Goal: Task Accomplishment & Management: Manage account settings

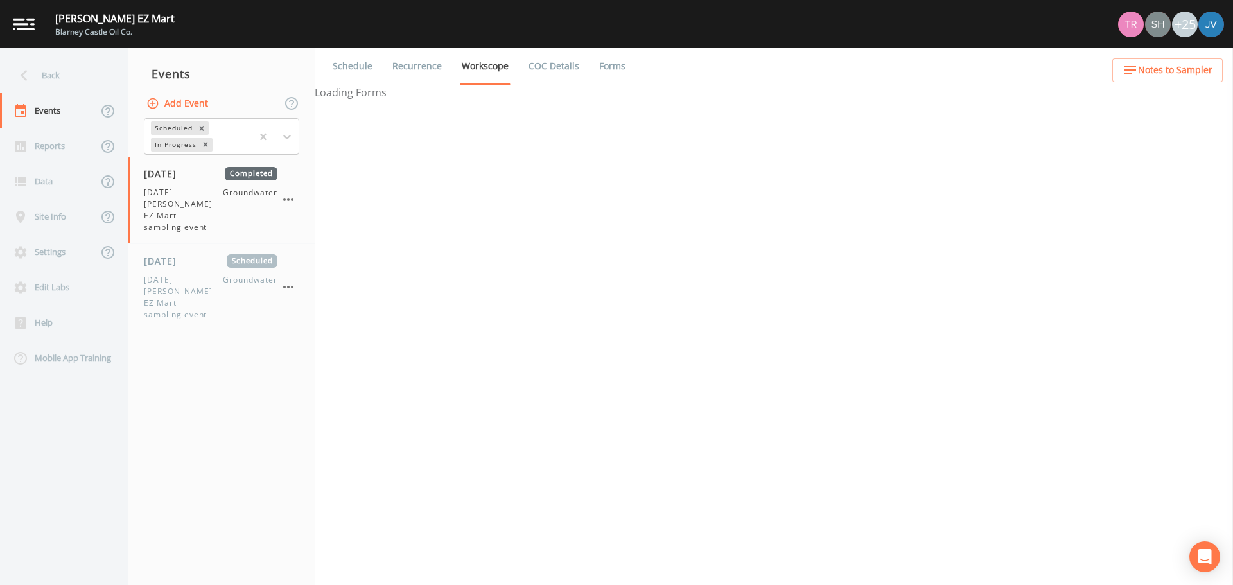
select select "0b1af911-289b-4d7b-9fdf-156f6d27a2cf"
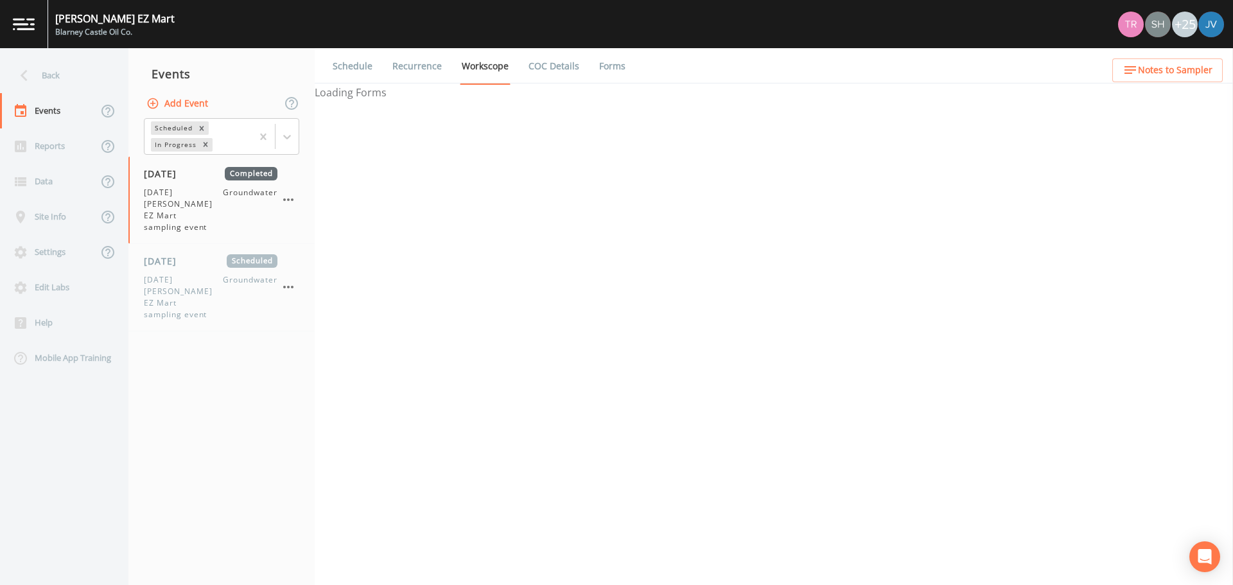
select select "0b1af911-289b-4d7b-9fdf-156f6d27a2cf"
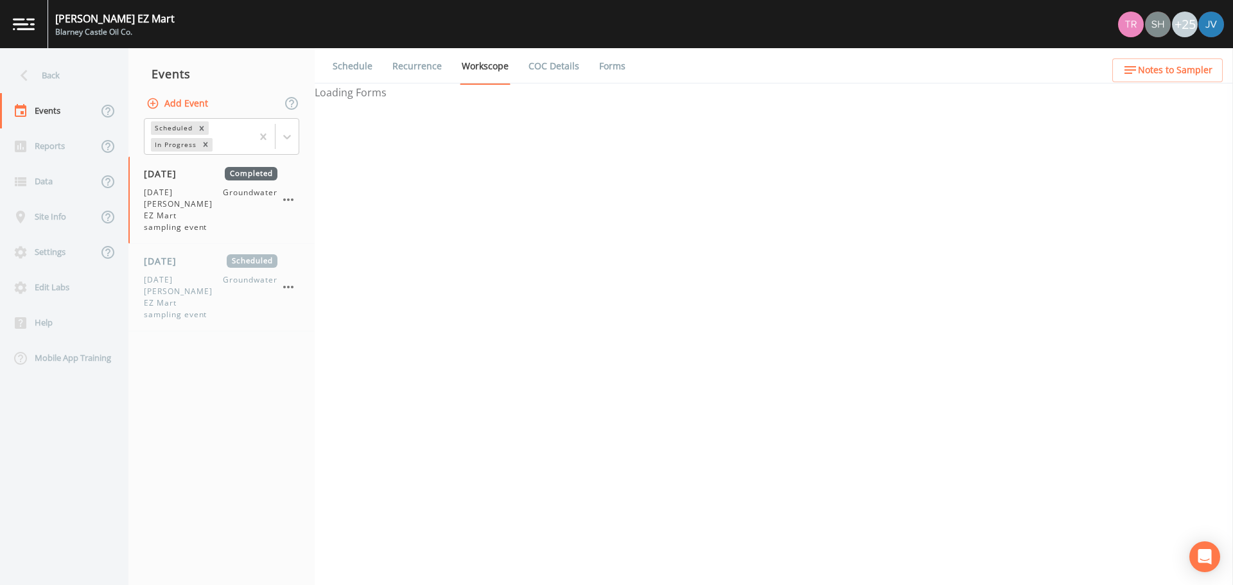
select select "0b1af911-289b-4d7b-9fdf-156f6d27a2cf"
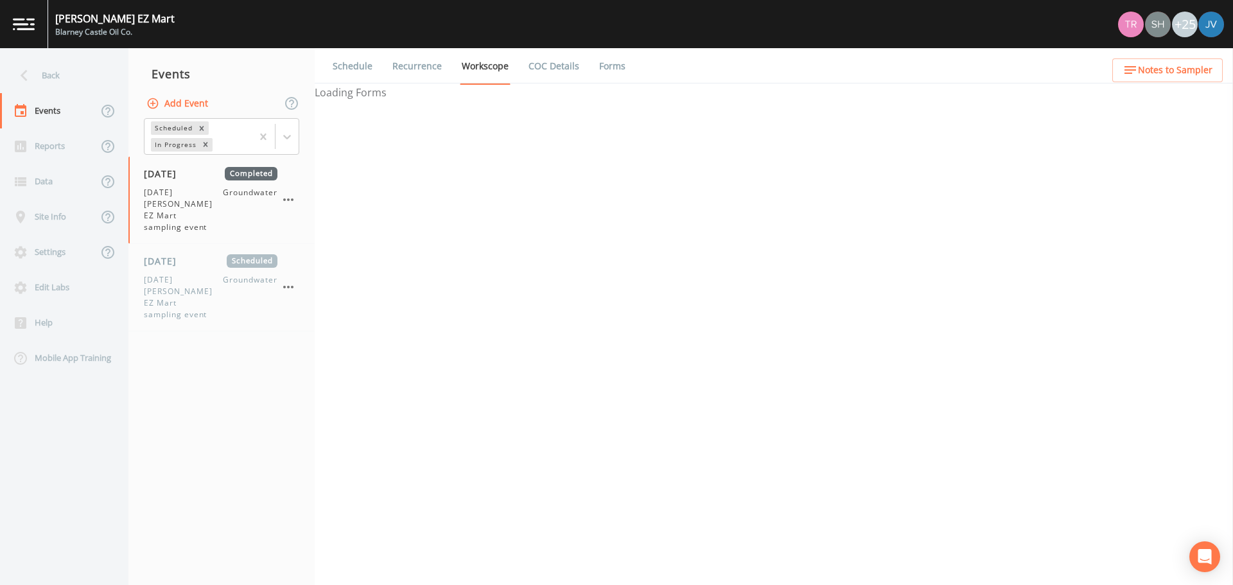
select select "0b1af911-289b-4d7b-9fdf-156f6d27a2cf"
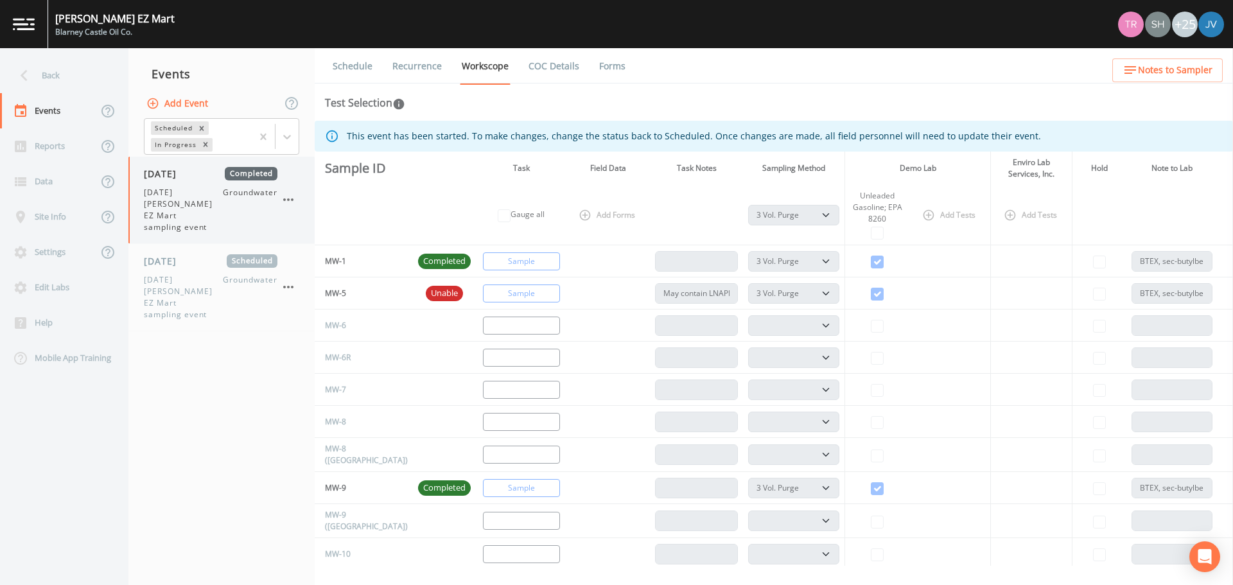
click at [182, 211] on span "[DATE] [PERSON_NAME] EZ Mart sampling event" at bounding box center [183, 210] width 79 height 46
select select "0b1af911-289b-4d7b-9fdf-156f6d27a2cf"
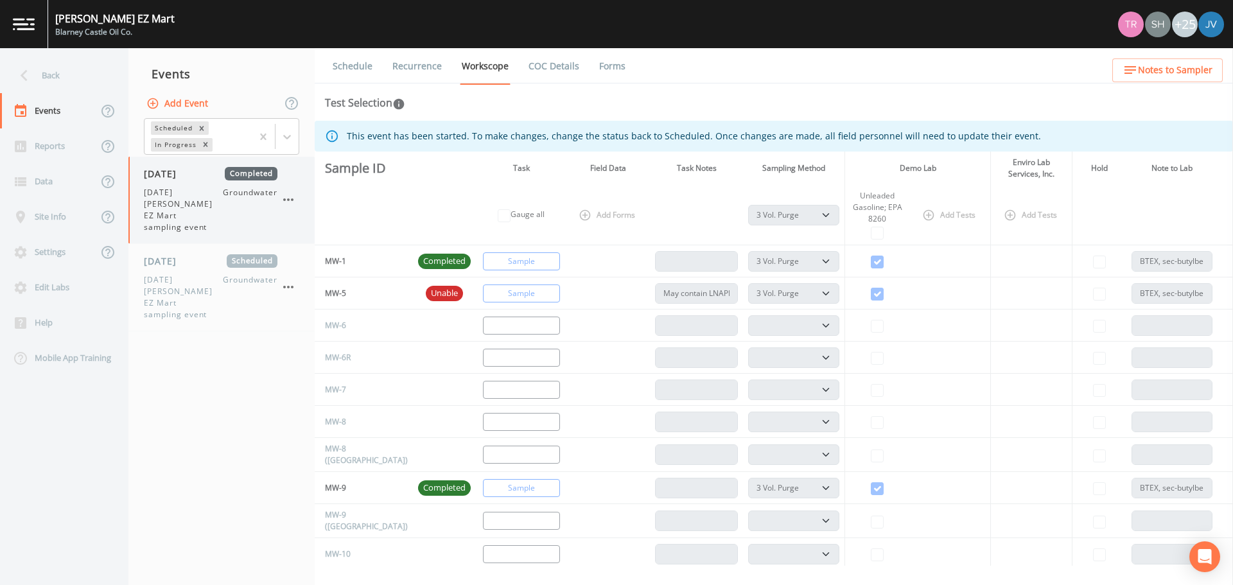
select select "0b1af911-289b-4d7b-9fdf-156f6d27a2cf"
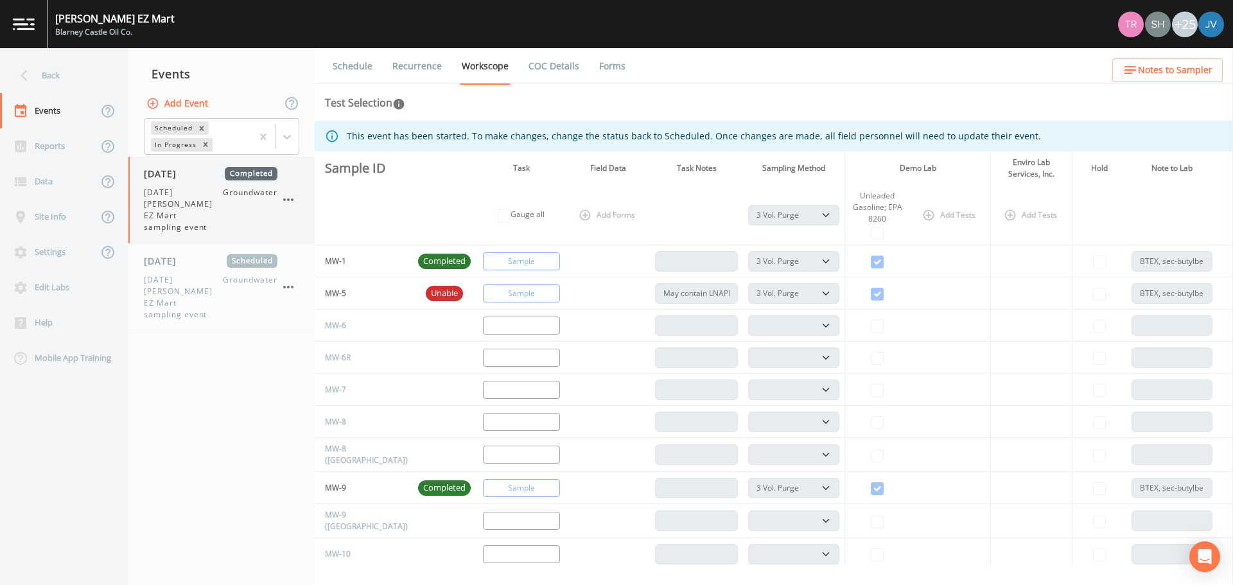
select select "0b1af911-289b-4d7b-9fdf-156f6d27a2cf"
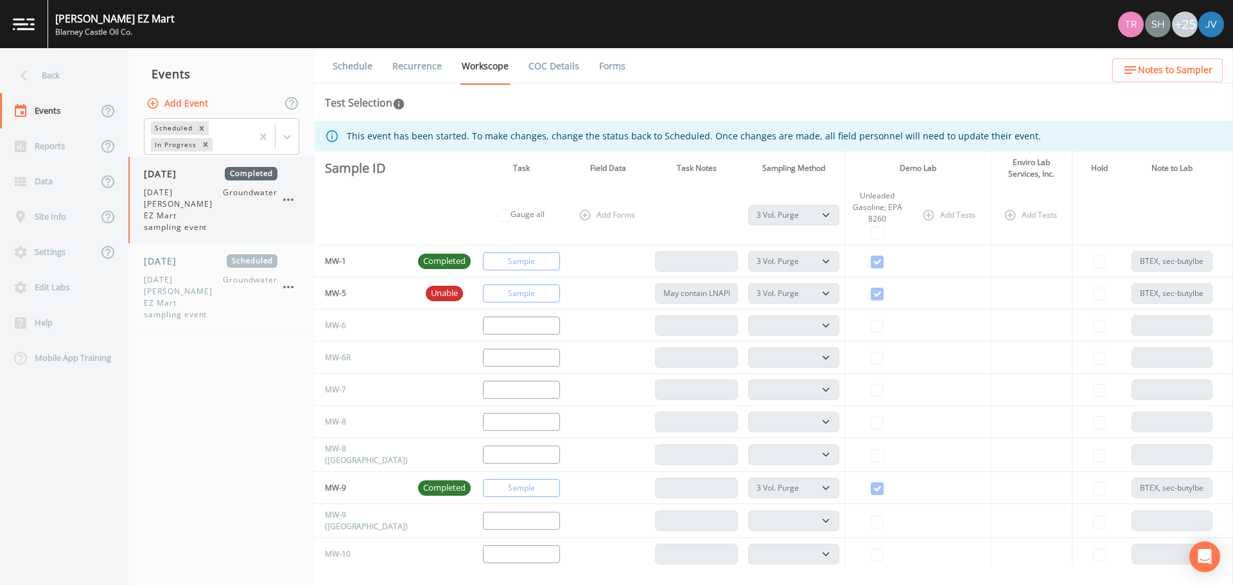
select select "0b1af911-289b-4d7b-9fdf-156f6d27a2cf"
click at [204, 277] on span "[DATE] [PERSON_NAME] EZ Mart sampling event" at bounding box center [183, 297] width 79 height 46
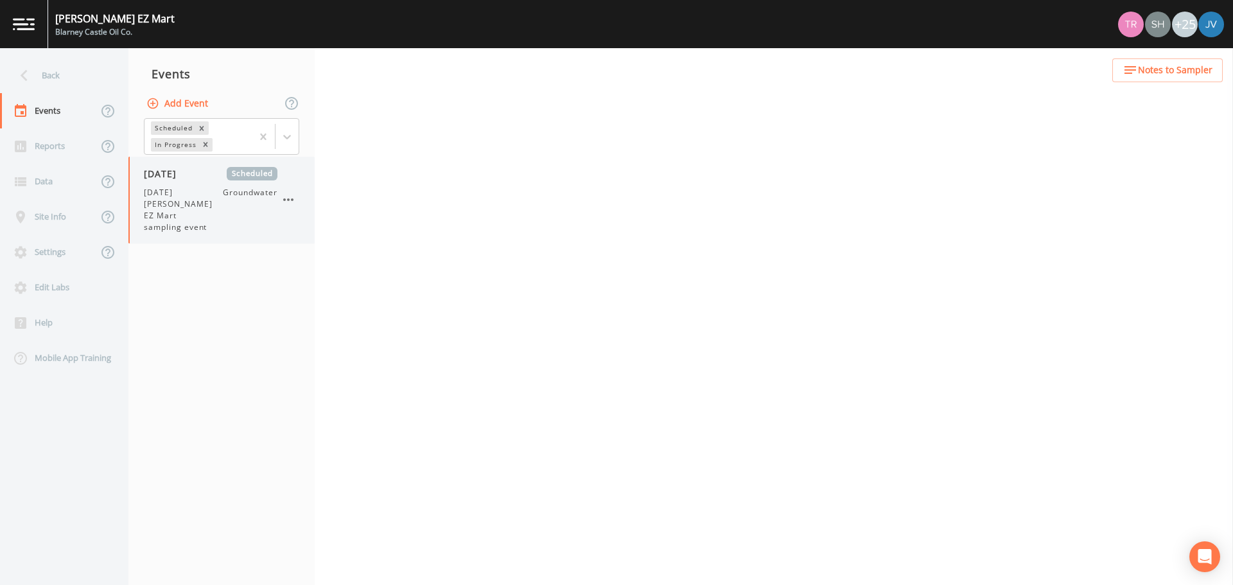
select select "0b1af911-289b-4d7b-9fdf-156f6d27a2cf"
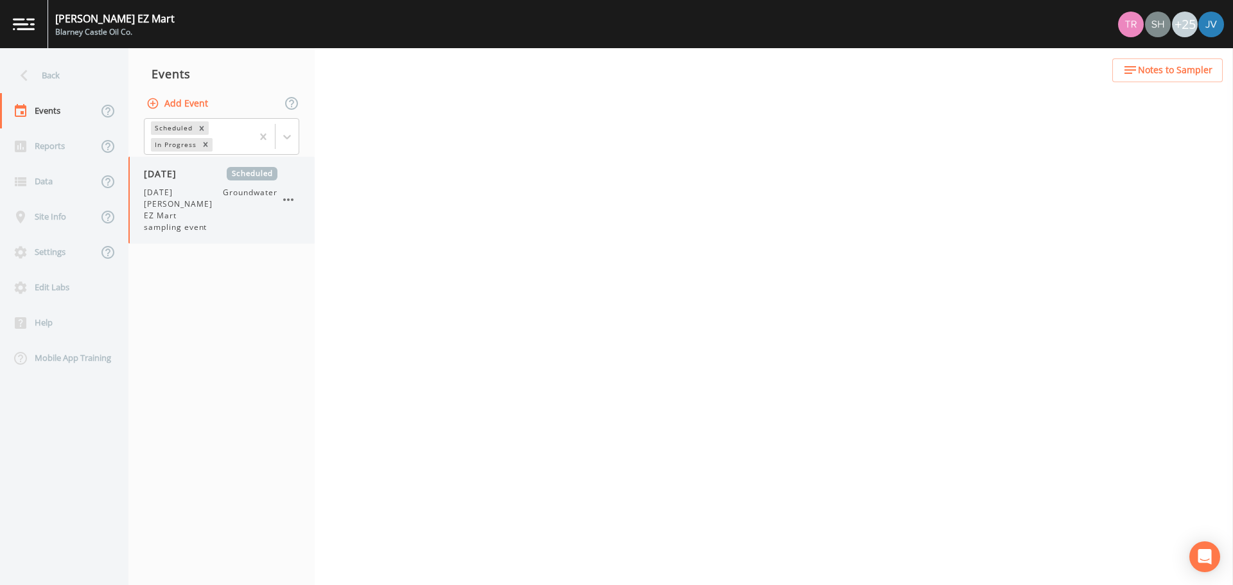
select select "0b1af911-289b-4d7b-9fdf-156f6d27a2cf"
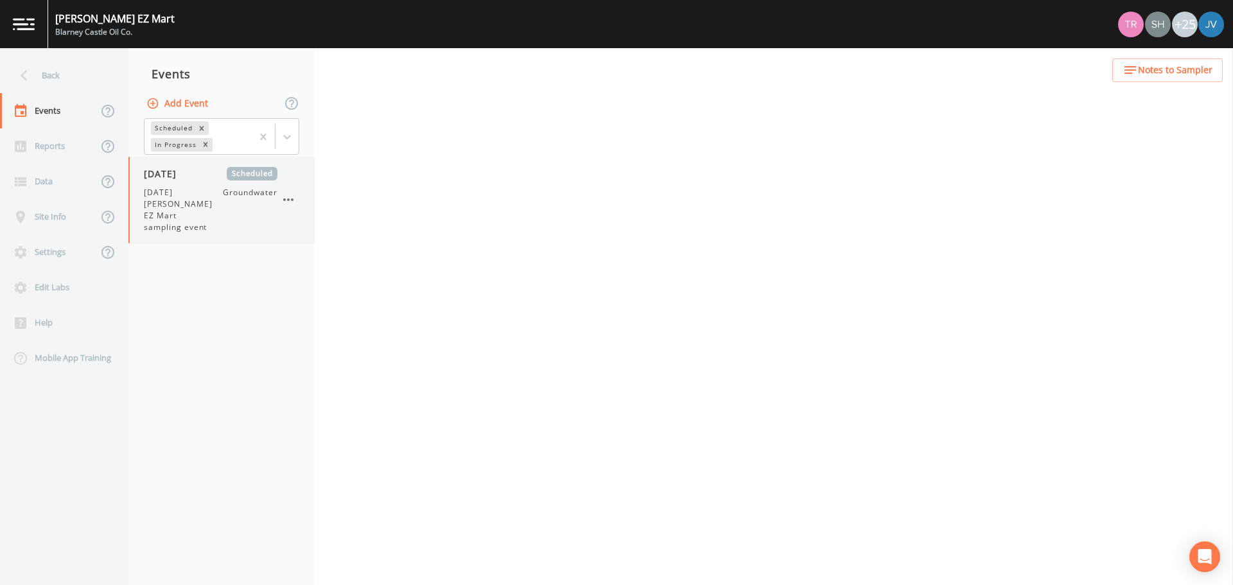
select select "0b1af911-289b-4d7b-9fdf-156f6d27a2cf"
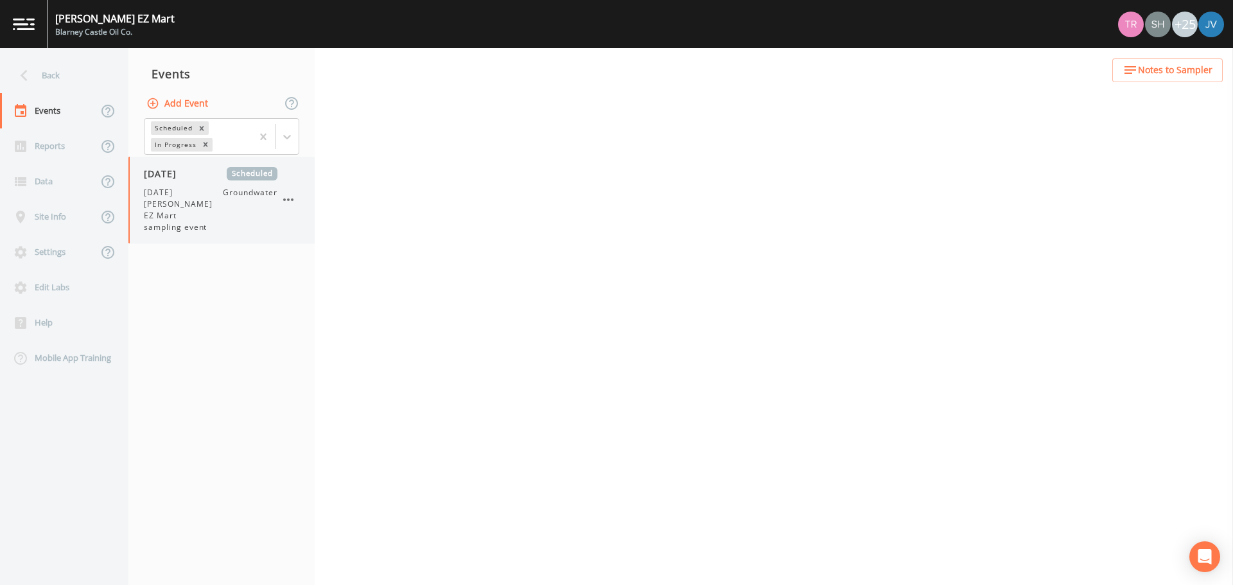
select select "0b1af911-289b-4d7b-9fdf-156f6d27a2cf"
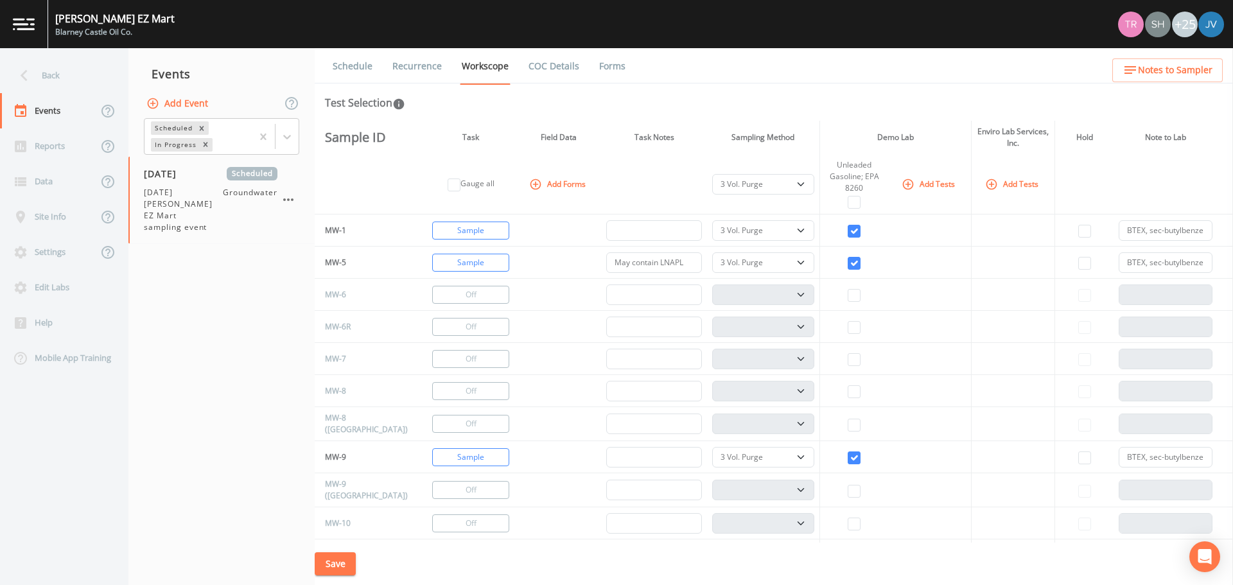
click at [889, 136] on th "Demo Lab" at bounding box center [895, 137] width 152 height 33
click at [986, 184] on icon "button" at bounding box center [991, 183] width 11 height 11
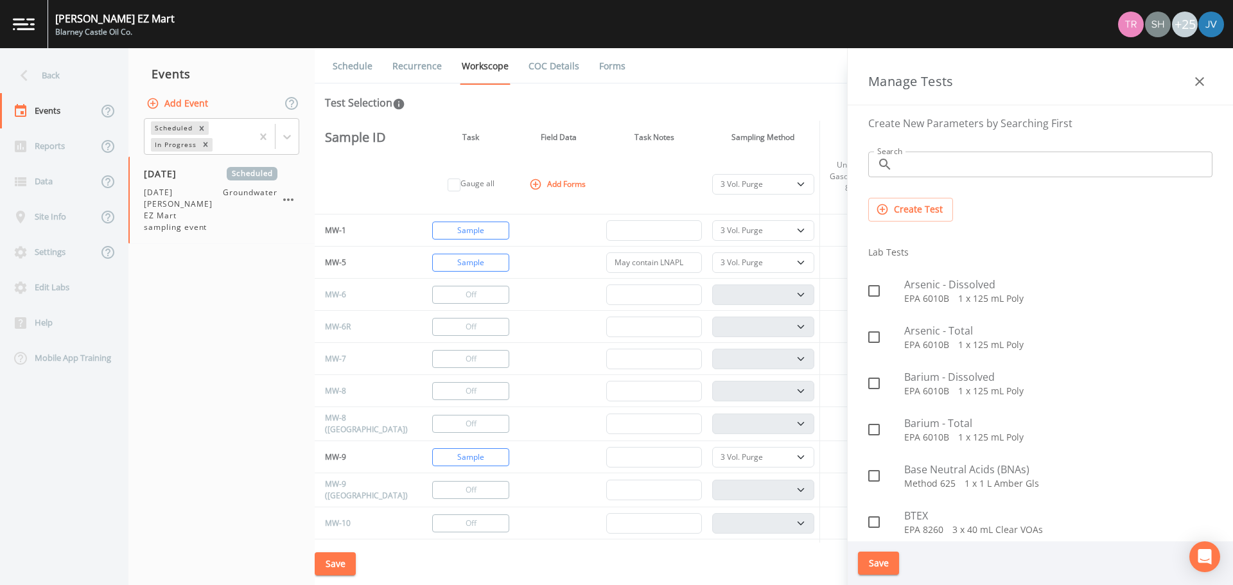
click at [1197, 82] on icon "button" at bounding box center [1199, 81] width 15 height 15
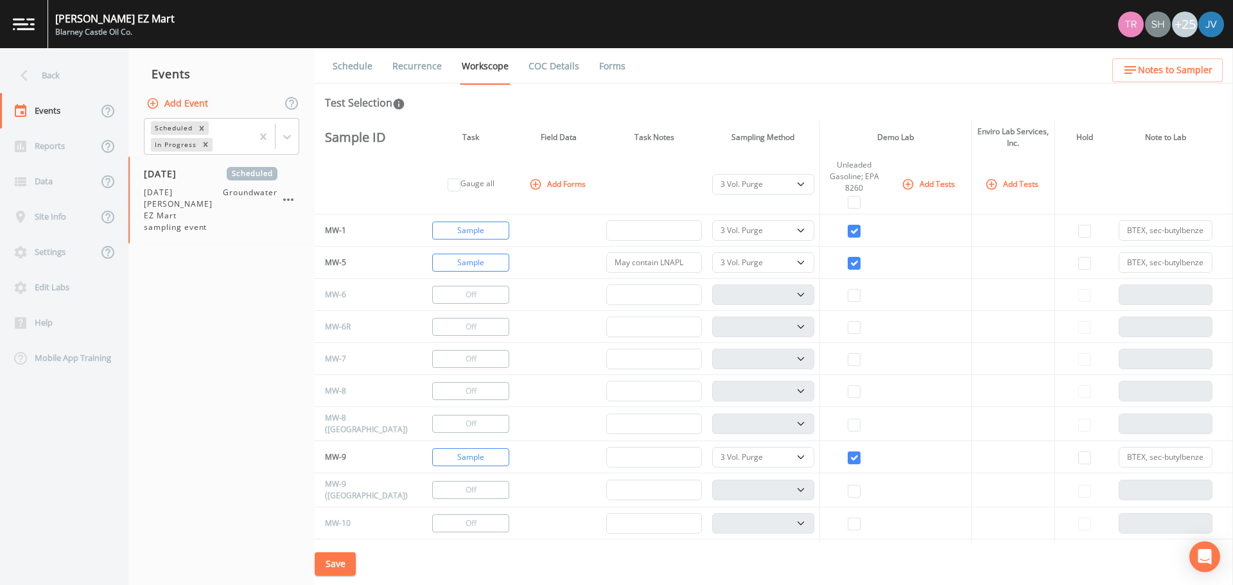
click at [985, 183] on icon "button" at bounding box center [991, 184] width 13 height 13
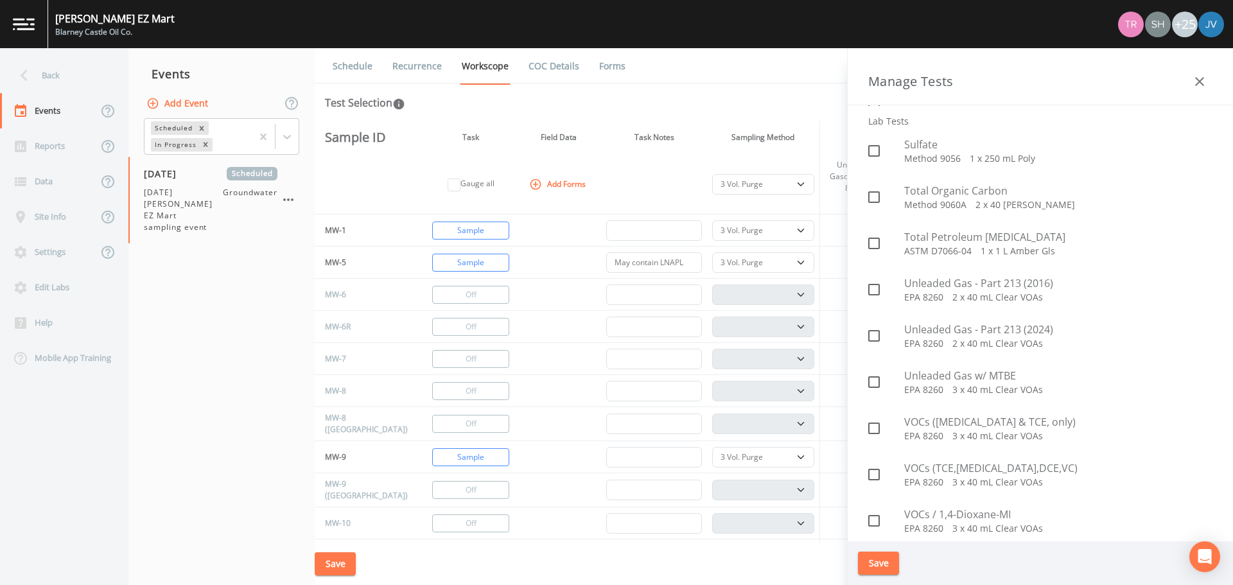
scroll to position [2637, 0]
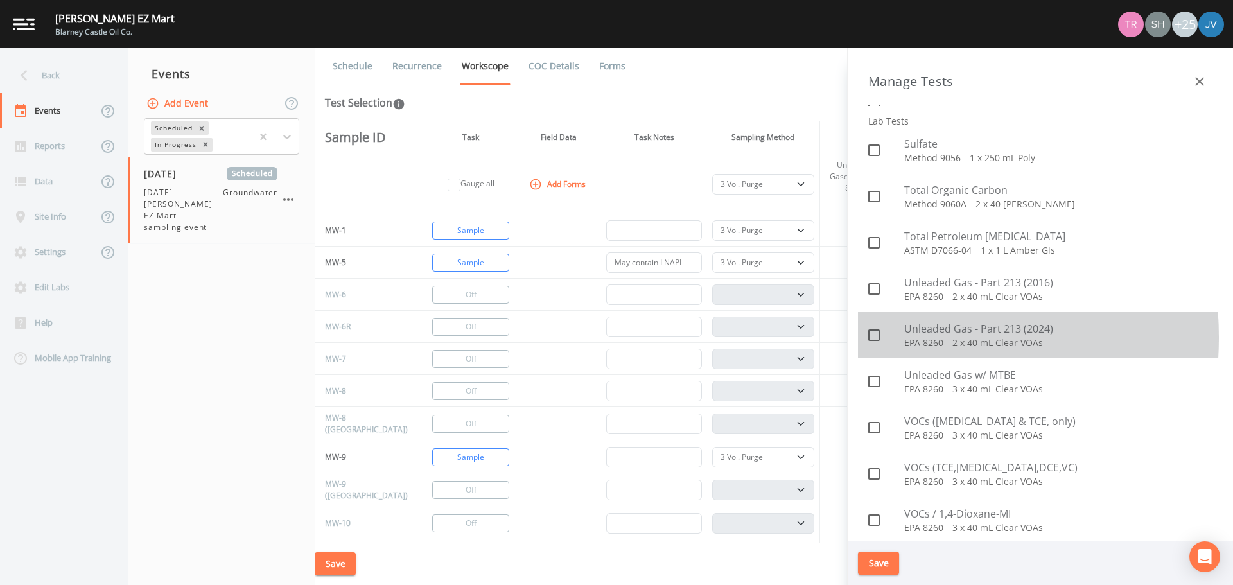
click at [874, 337] on icon at bounding box center [873, 334] width 15 height 15
checkbox input "true"
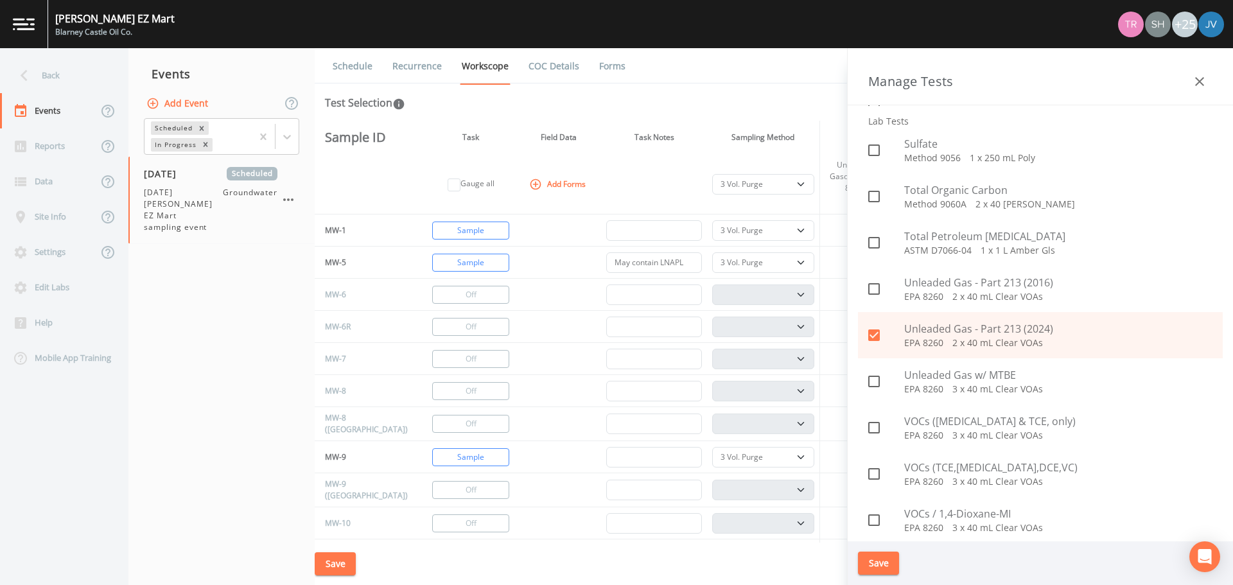
scroll to position [2644, 0]
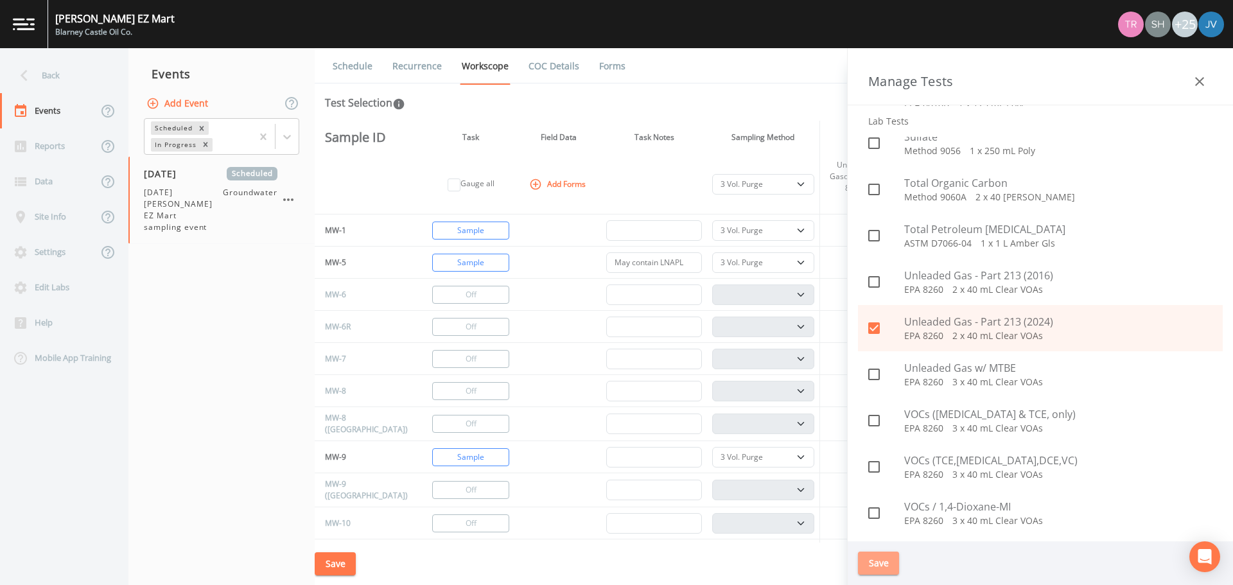
click at [890, 559] on button "Save" at bounding box center [878, 563] width 41 height 24
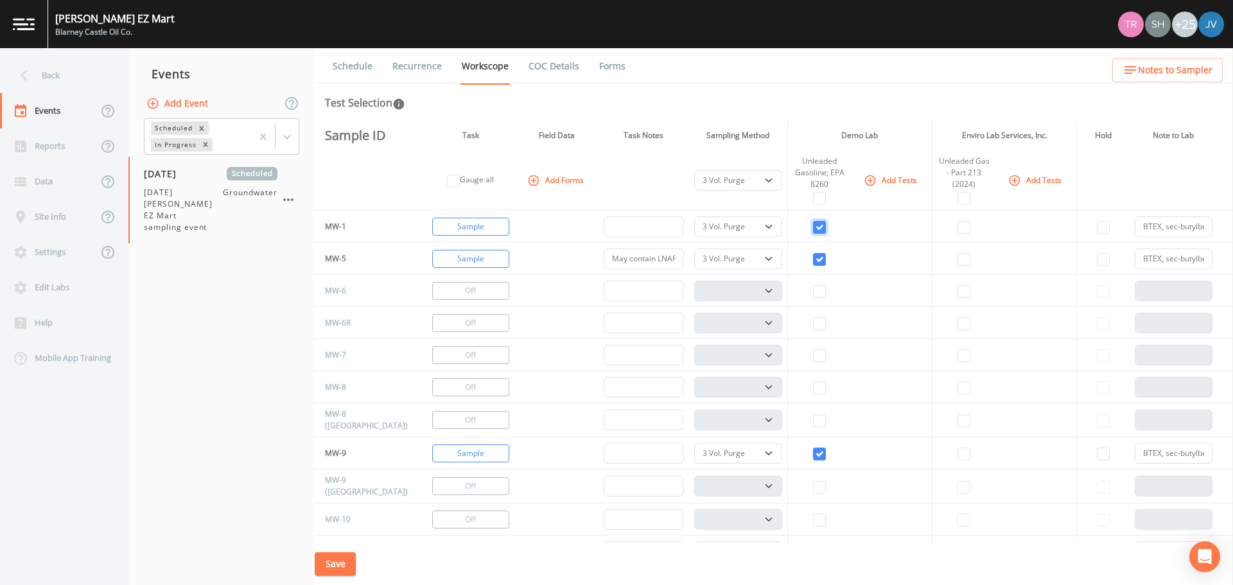
click at [813, 224] on input "checkbox" at bounding box center [819, 227] width 13 height 13
checkbox input "false"
select select
click at [813, 261] on input "checkbox" at bounding box center [819, 259] width 13 height 13
checkbox input "false"
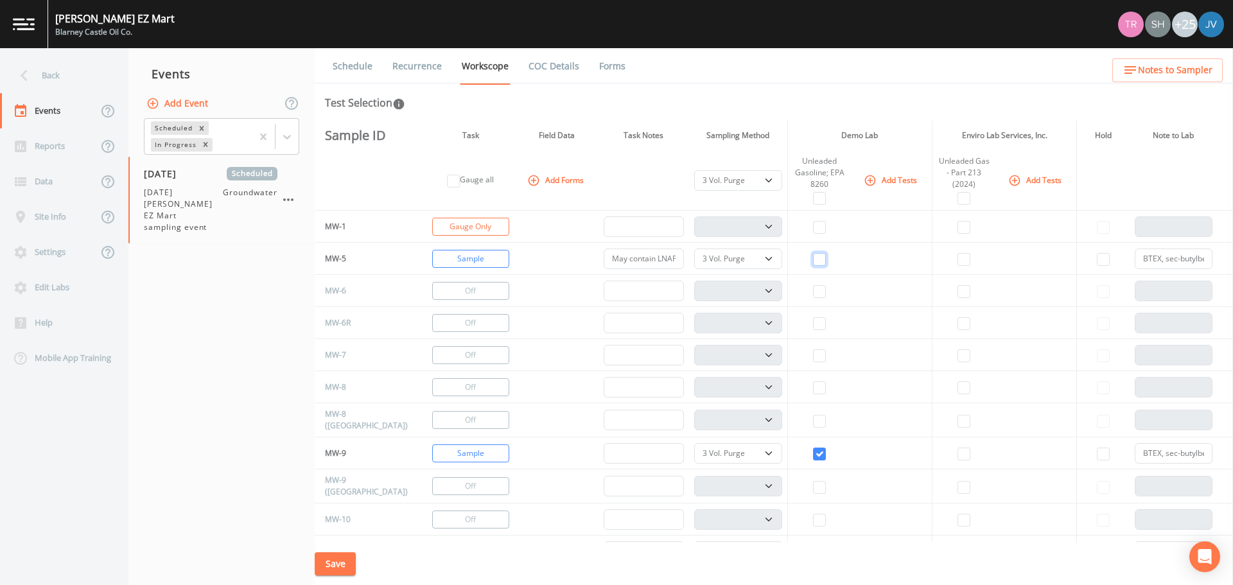
select select
click at [957, 227] on input "checkbox" at bounding box center [963, 227] width 13 height 13
checkbox input "true"
select select
select select "132d7689-3bb8-465b-98a9-744e7d509d8d"
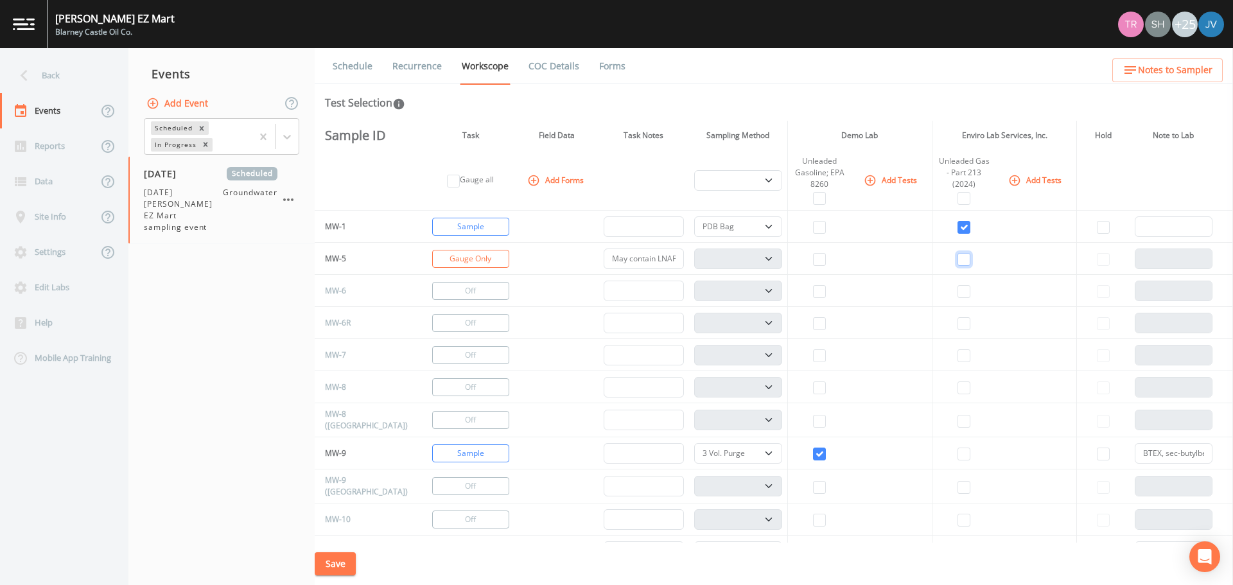
click at [957, 258] on input "checkbox" at bounding box center [963, 259] width 13 height 13
checkbox input "true"
select select "132d7689-3bb8-465b-98a9-744e7d509d8d"
click at [762, 173] on select "PDB Bag Grab Low Flow 3 Vol. Purge" at bounding box center [738, 180] width 88 height 21
select select "0b1af911-289b-4d7b-9fdf-156f6d27a2cf"
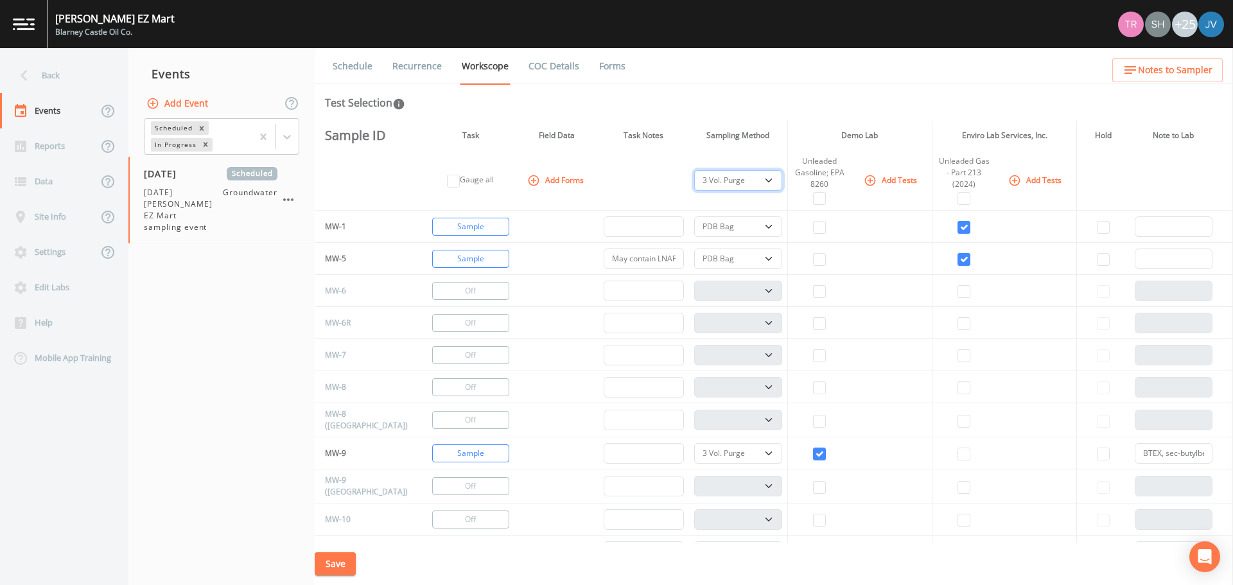
click at [694, 170] on select "PDB Bag Grab Low Flow 3 Vol. Purge" at bounding box center [738, 180] width 88 height 21
select select "0b1af911-289b-4d7b-9fdf-156f6d27a2cf"
click at [957, 457] on input "checkbox" at bounding box center [963, 453] width 13 height 13
checkbox input "true"
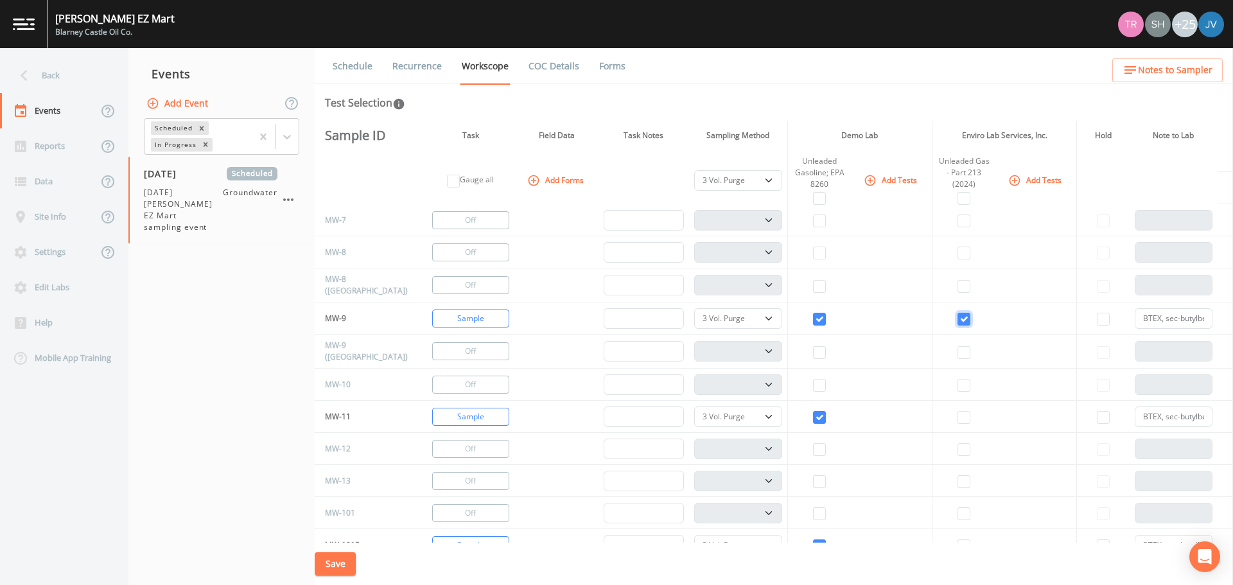
scroll to position [172, 0]
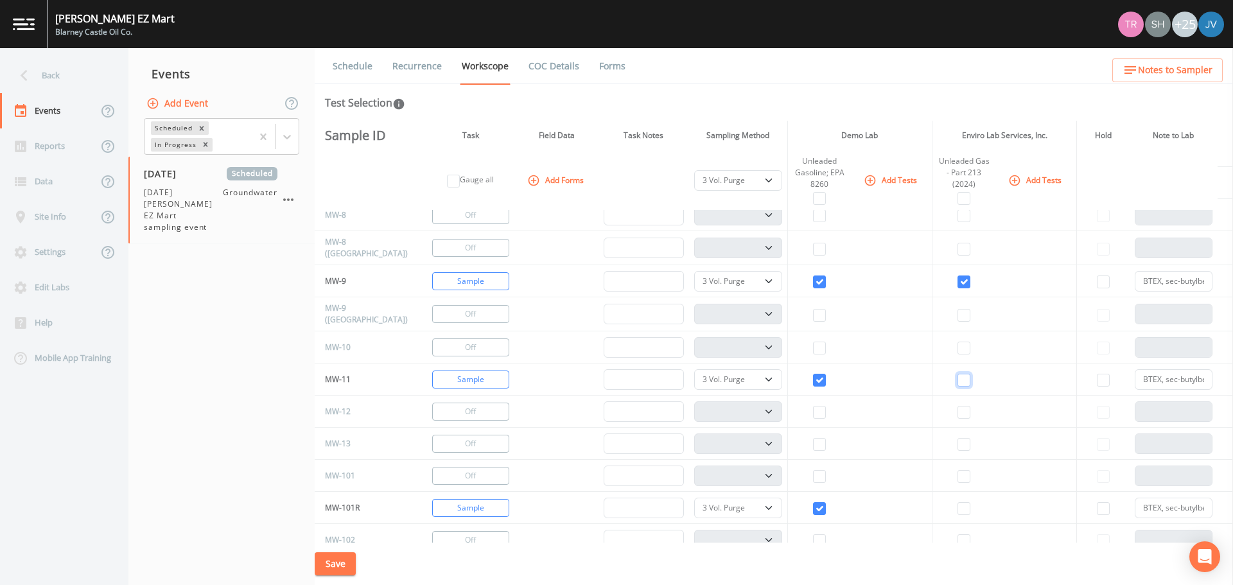
click at [957, 377] on input "checkbox" at bounding box center [963, 380] width 13 height 13
checkbox input "true"
click at [957, 505] on input "checkbox" at bounding box center [963, 508] width 13 height 13
checkbox input "true"
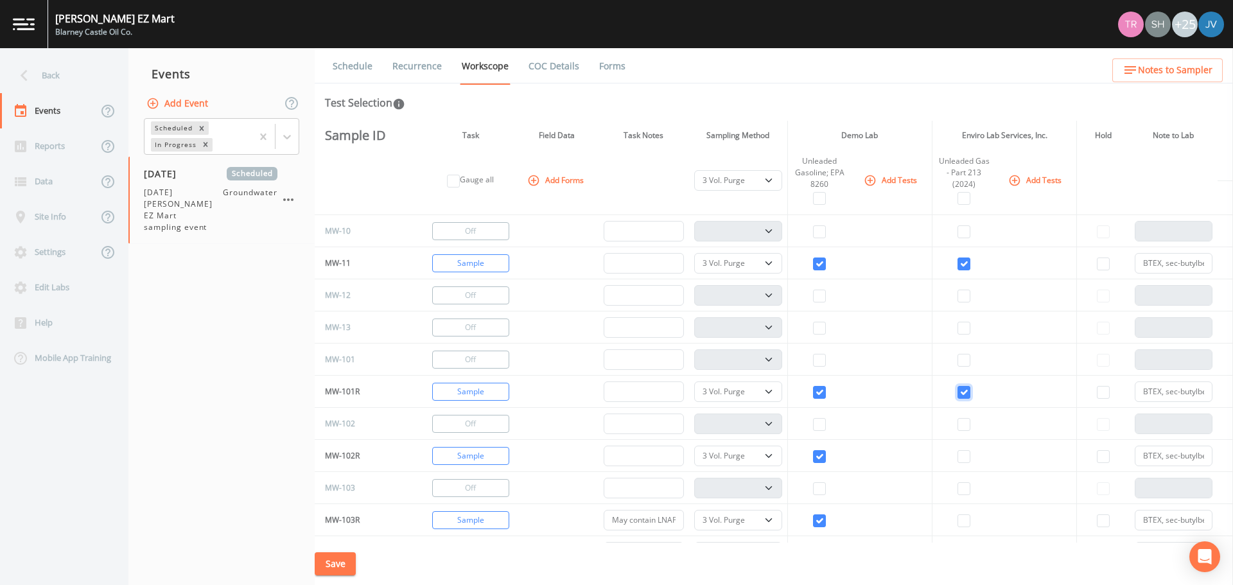
scroll to position [408, 0]
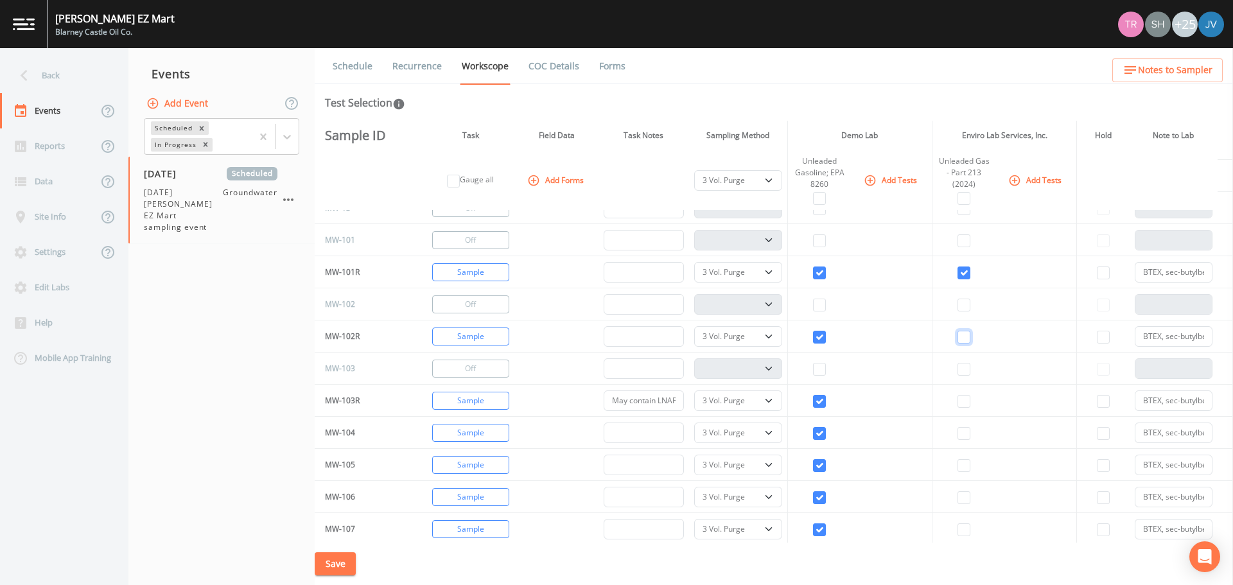
click at [957, 334] on input "checkbox" at bounding box center [963, 337] width 13 height 13
checkbox input "true"
click at [957, 396] on input "checkbox" at bounding box center [963, 401] width 13 height 13
checkbox input "true"
click at [957, 431] on input "checkbox" at bounding box center [963, 433] width 13 height 13
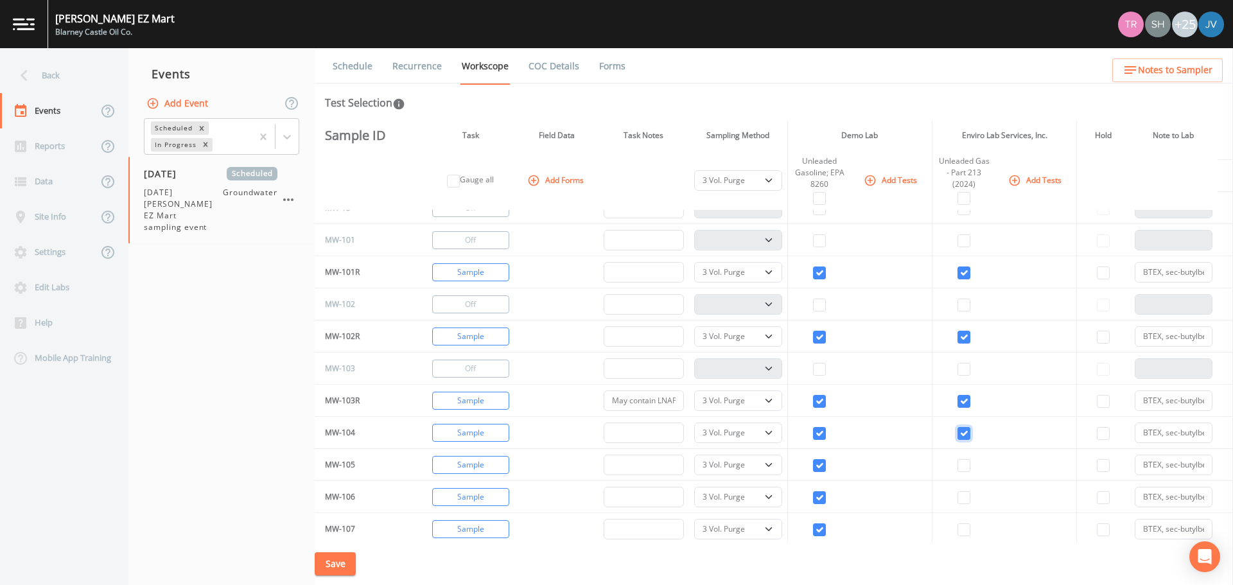
checkbox input "true"
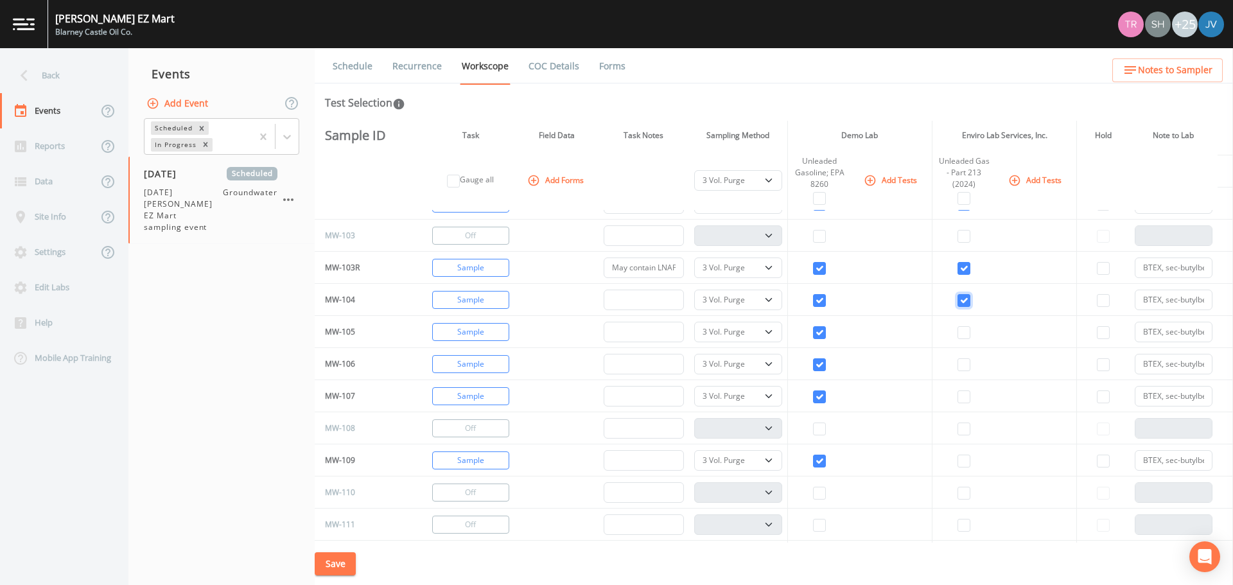
scroll to position [566, 0]
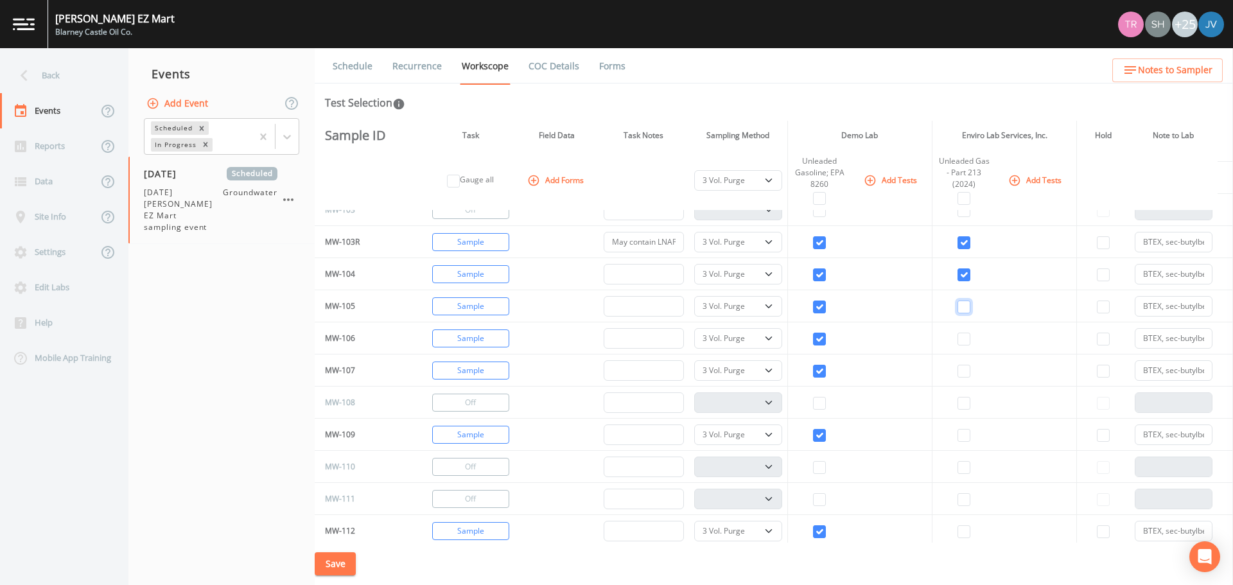
click at [957, 308] on input "checkbox" at bounding box center [963, 306] width 13 height 13
checkbox input "true"
click at [957, 337] on input "checkbox" at bounding box center [963, 339] width 13 height 13
checkbox input "true"
click at [957, 365] on input "checkbox" at bounding box center [963, 371] width 13 height 13
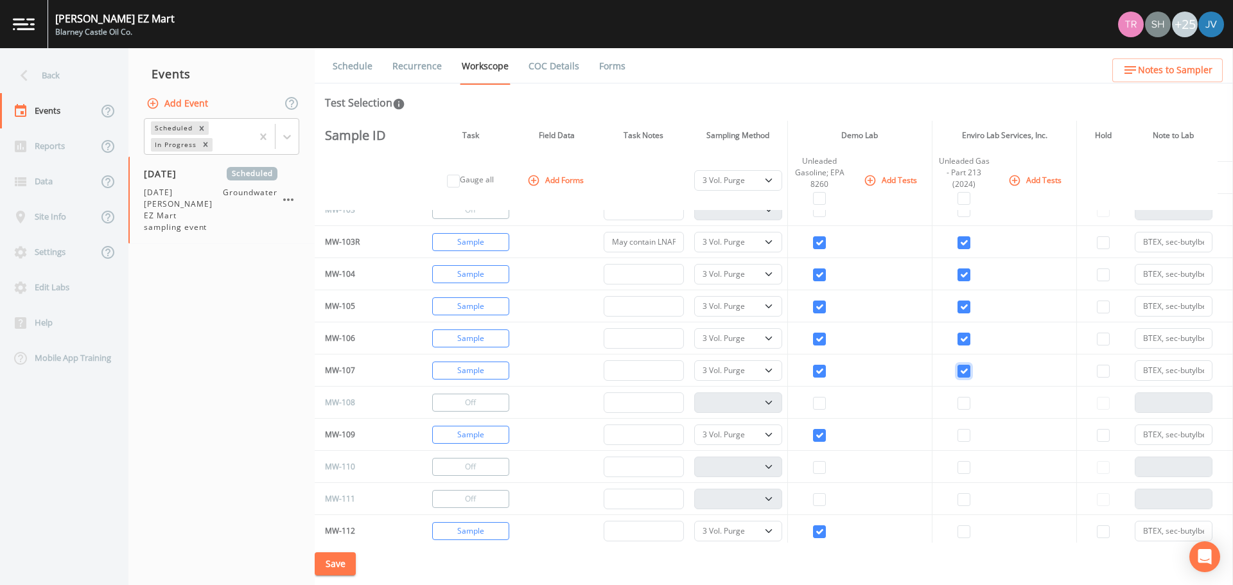
checkbox input "true"
click at [957, 429] on input "checkbox" at bounding box center [963, 435] width 13 height 13
checkbox input "true"
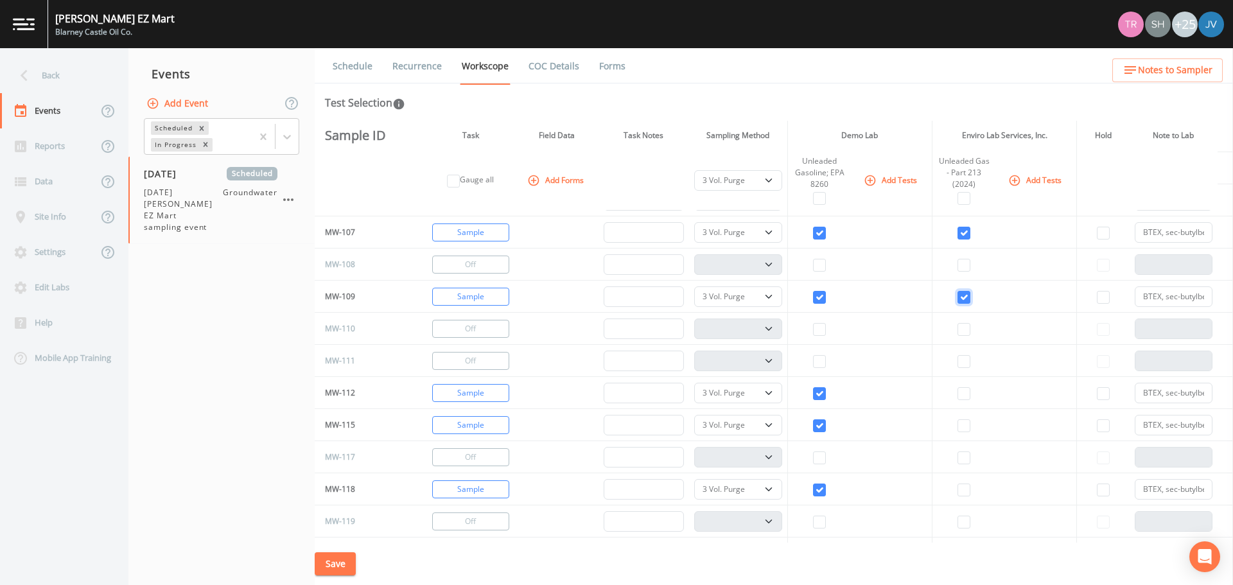
scroll to position [703, 0]
click at [957, 390] on input "checkbox" at bounding box center [963, 394] width 13 height 13
checkbox input "true"
click at [952, 429] on td at bounding box center [964, 426] width 64 height 32
click at [957, 427] on input "checkbox" at bounding box center [963, 427] width 13 height 13
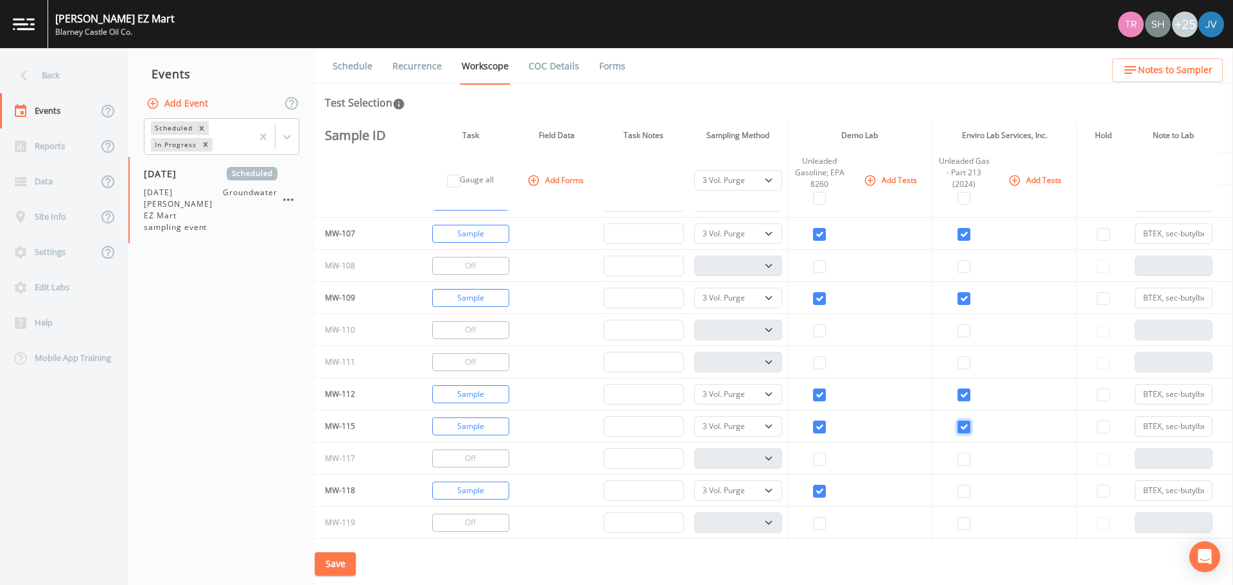
checkbox input "true"
click at [957, 487] on input "checkbox" at bounding box center [963, 491] width 13 height 13
checkbox input "true"
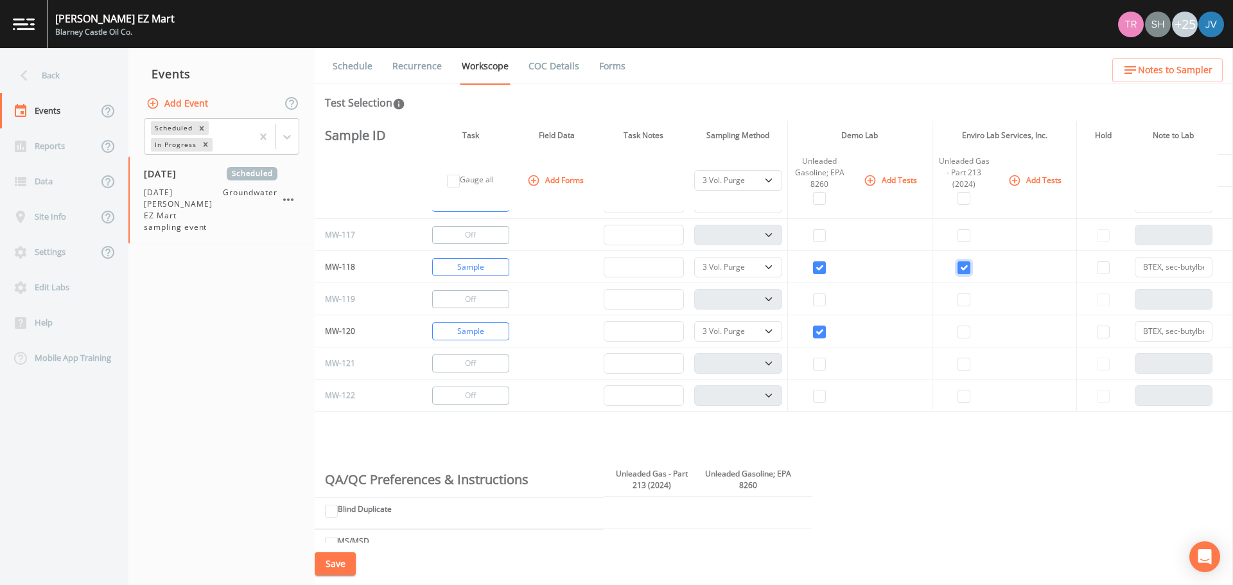
scroll to position [927, 0]
click at [958, 326] on input "checkbox" at bounding box center [963, 331] width 13 height 13
checkbox input "true"
click at [813, 325] on input "checkbox" at bounding box center [819, 331] width 13 height 13
checkbox input "false"
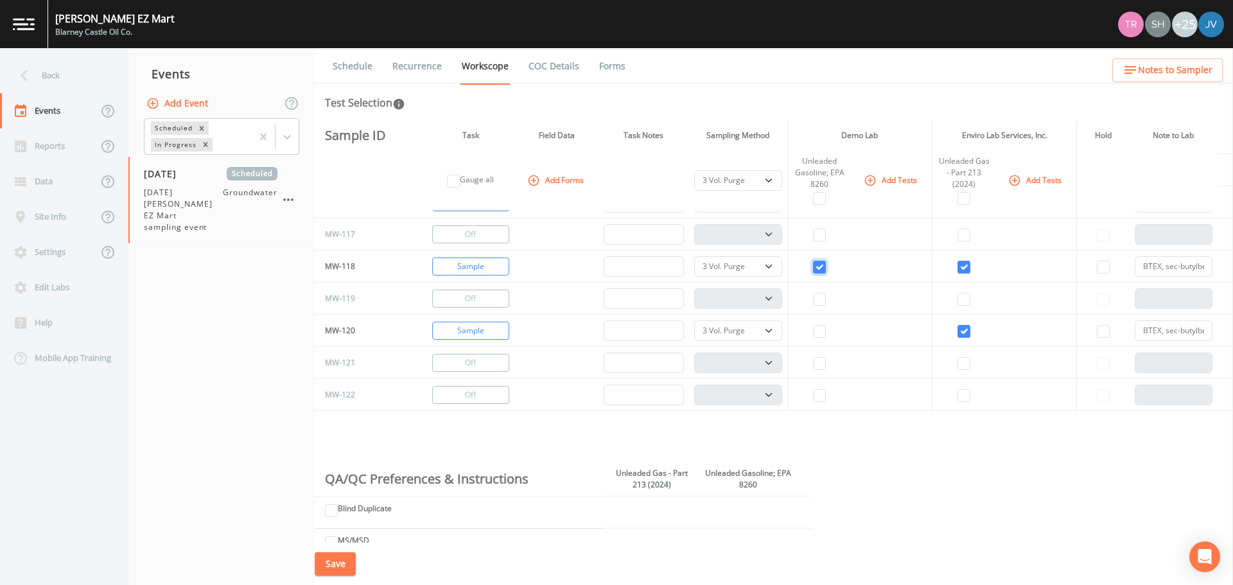
click at [813, 263] on input "checkbox" at bounding box center [819, 267] width 13 height 13
checkbox input "false"
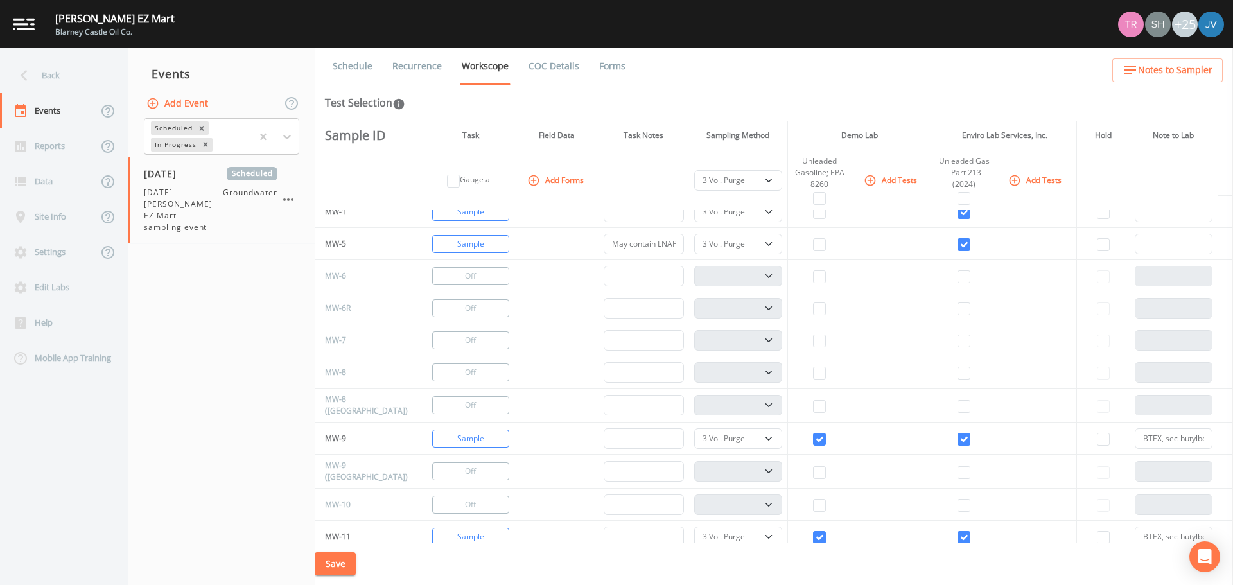
scroll to position [1, 0]
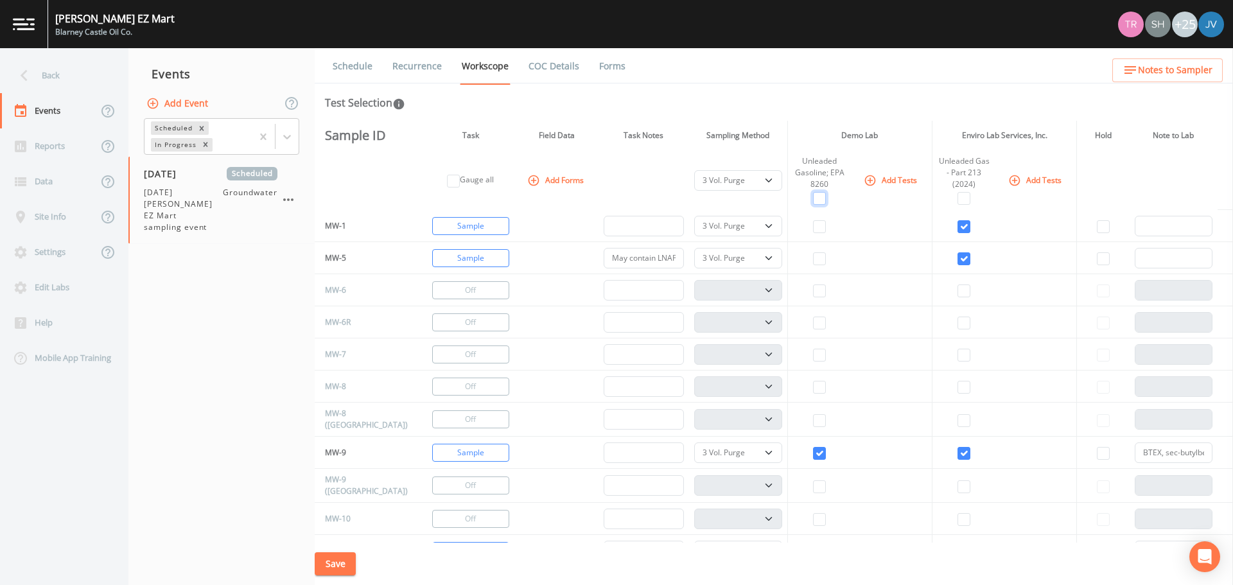
click at [813, 199] on input "checkbox" at bounding box center [819, 198] width 13 height 13
checkbox input "true"
select select
checkbox input "true"
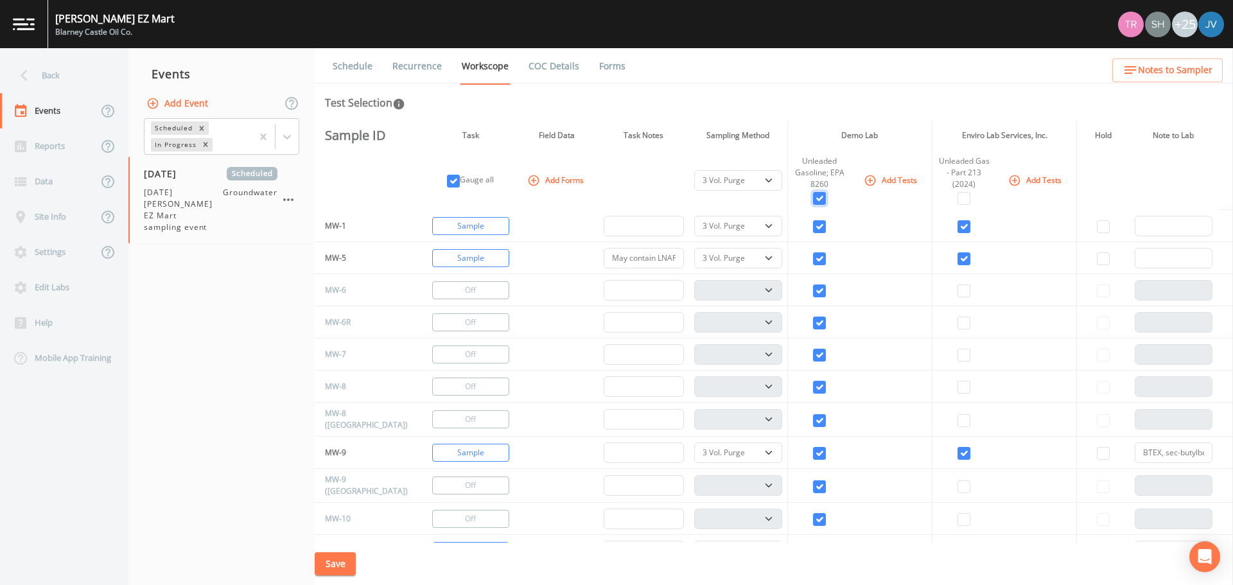
checkbox input "true"
select select "132d7689-3bb8-465b-98a9-744e7d509d8d"
checkbox input "true"
select select "132d7689-3bb8-465b-98a9-744e7d509d8d"
checkbox input "true"
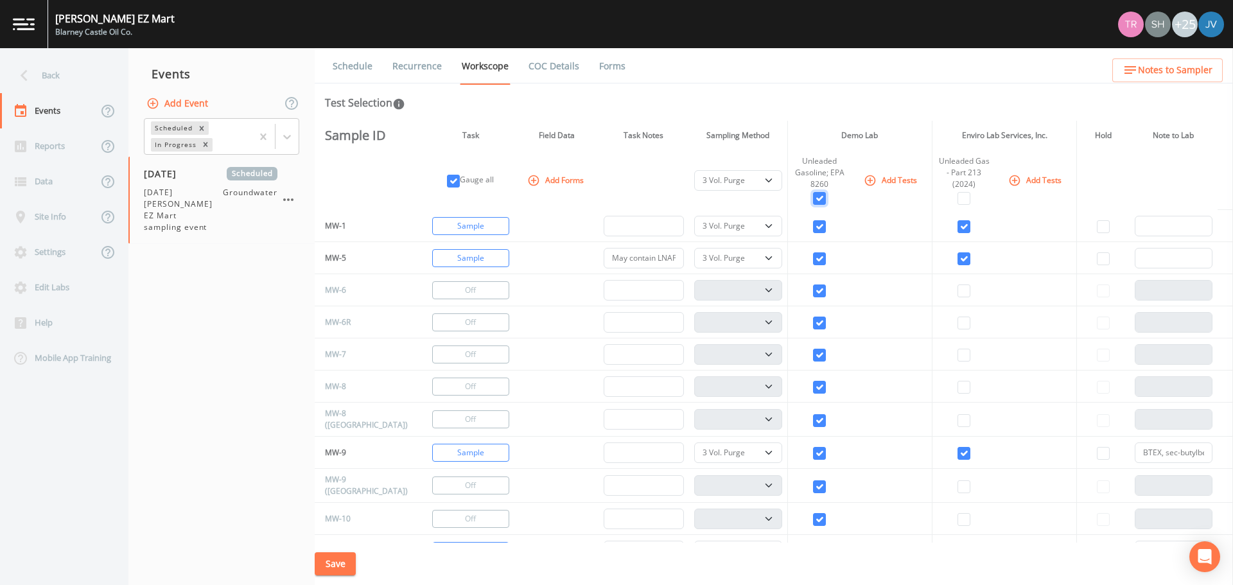
select select "132d7689-3bb8-465b-98a9-744e7d509d8d"
checkbox input "true"
select select "132d7689-3bb8-465b-98a9-744e7d509d8d"
checkbox input "true"
select select "132d7689-3bb8-465b-98a9-744e7d509d8d"
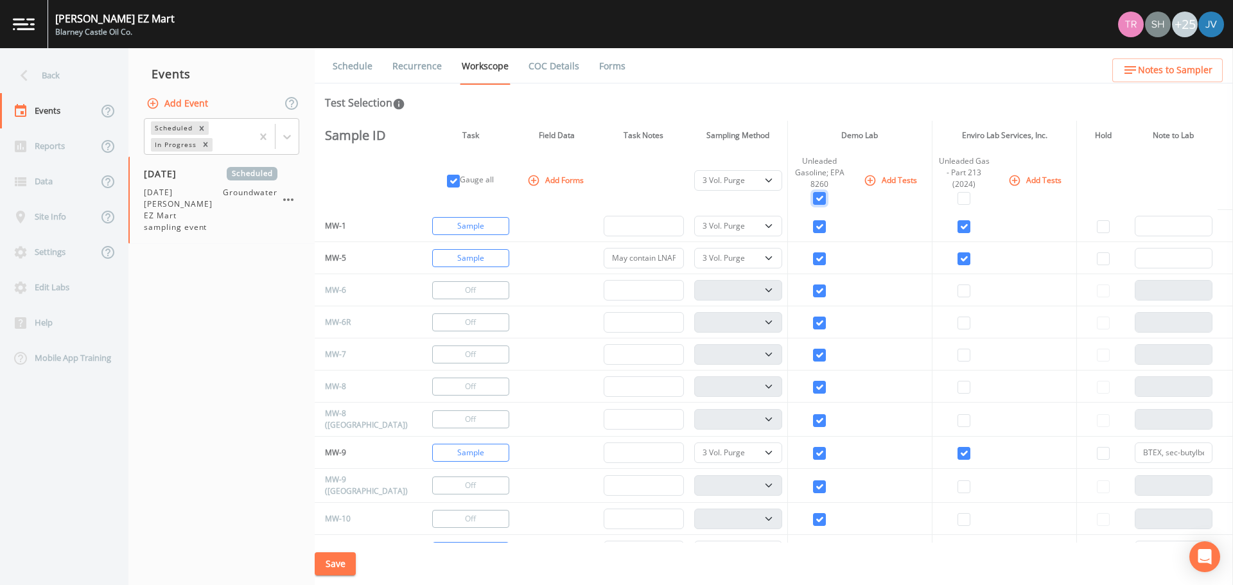
checkbox input "true"
select select "132d7689-3bb8-465b-98a9-744e7d509d8d"
checkbox input "true"
select select "132d7689-3bb8-465b-98a9-744e7d509d8d"
checkbox input "true"
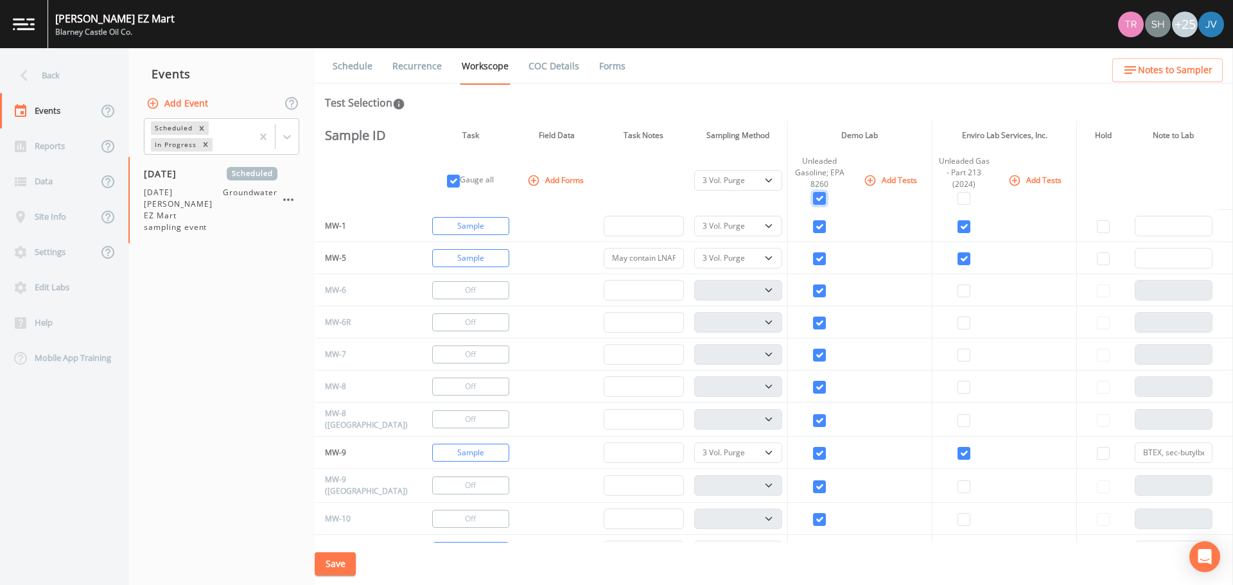
select select "132d7689-3bb8-465b-98a9-744e7d509d8d"
checkbox input "true"
select select "132d7689-3bb8-465b-98a9-744e7d509d8d"
checkbox input "true"
select select "132d7689-3bb8-465b-98a9-744e7d509d8d"
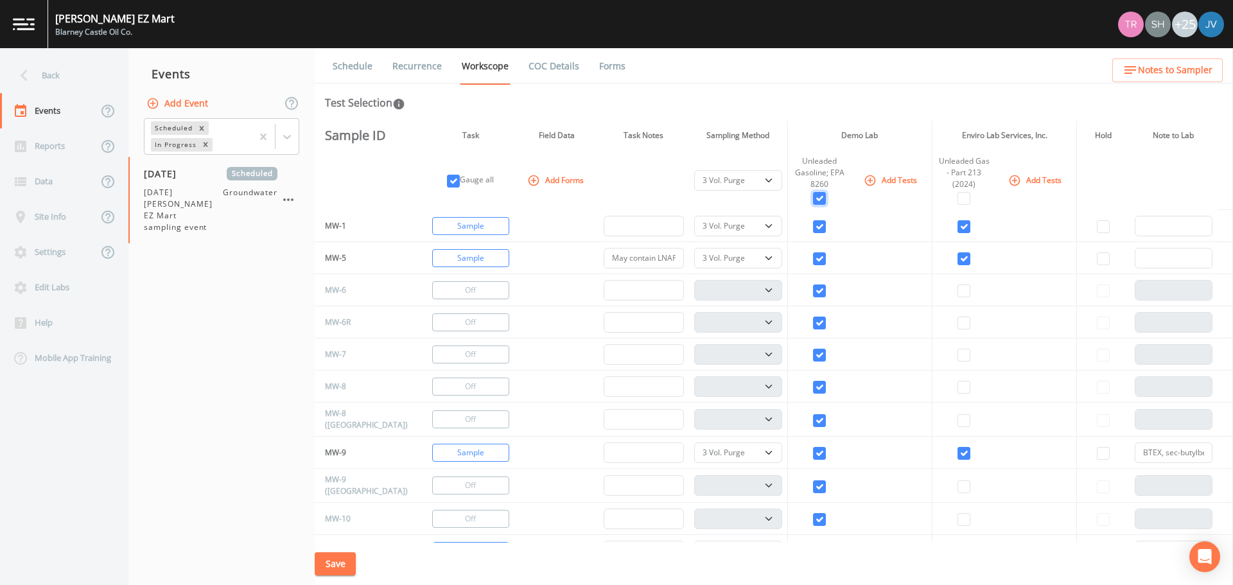
checkbox input "true"
select select "132d7689-3bb8-465b-98a9-744e7d509d8d"
checkbox input "true"
select select "132d7689-3bb8-465b-98a9-744e7d509d8d"
checkbox input "true"
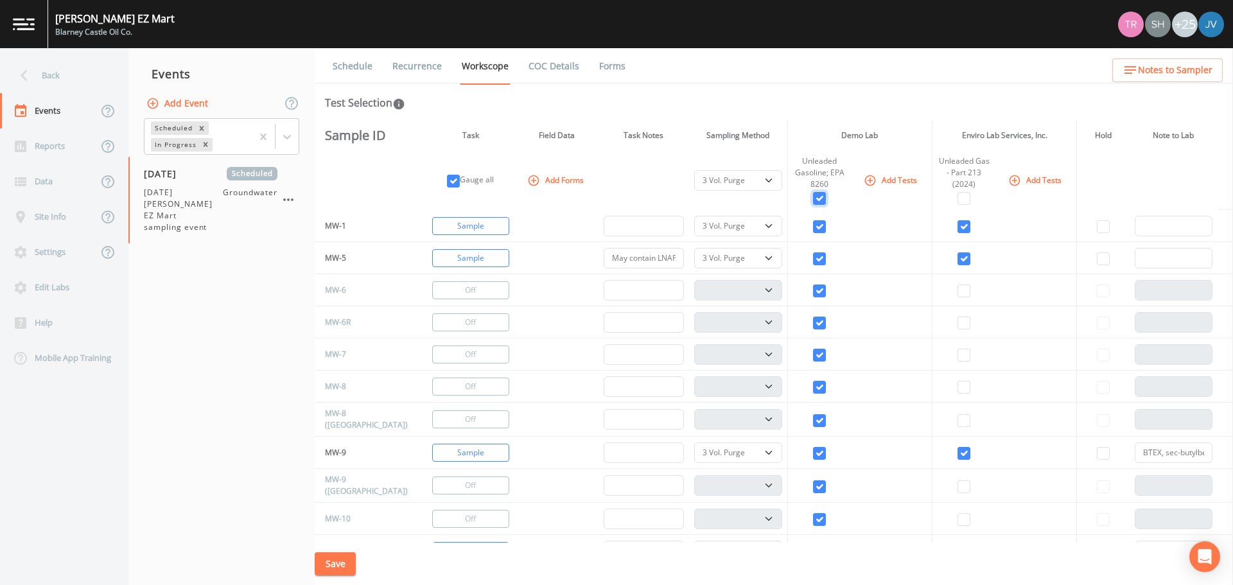
select select "132d7689-3bb8-465b-98a9-744e7d509d8d"
checkbox input "true"
select select "132d7689-3bb8-465b-98a9-744e7d509d8d"
checkbox input "true"
select select "132d7689-3bb8-465b-98a9-744e7d509d8d"
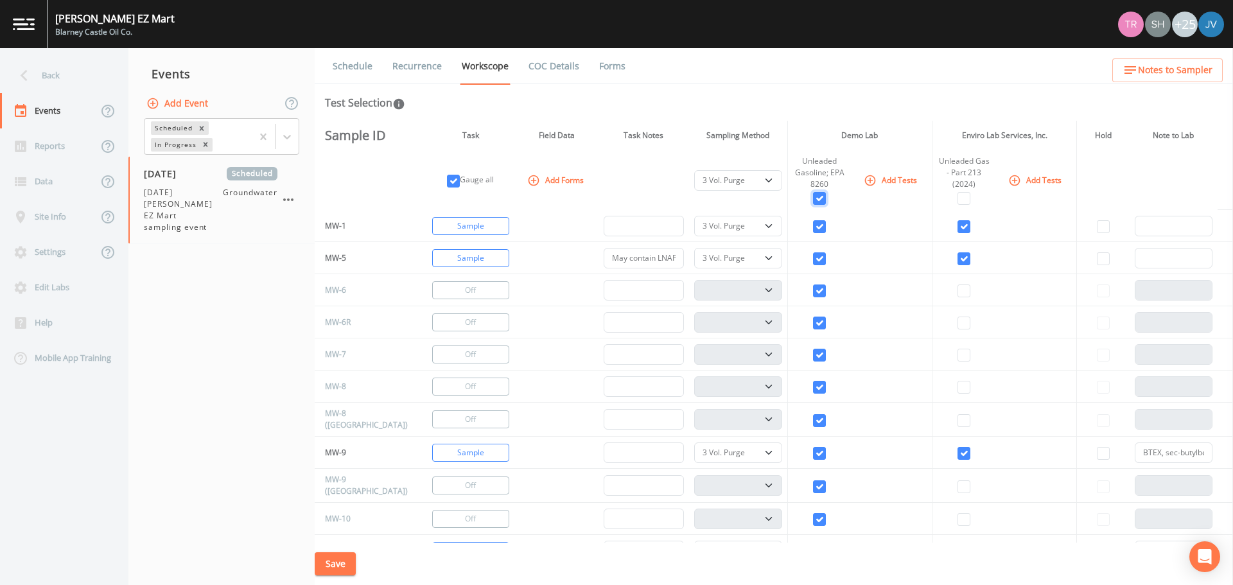
checkbox input "true"
select select "132d7689-3bb8-465b-98a9-744e7d509d8d"
checkbox input "true"
select select "132d7689-3bb8-465b-98a9-744e7d509d8d"
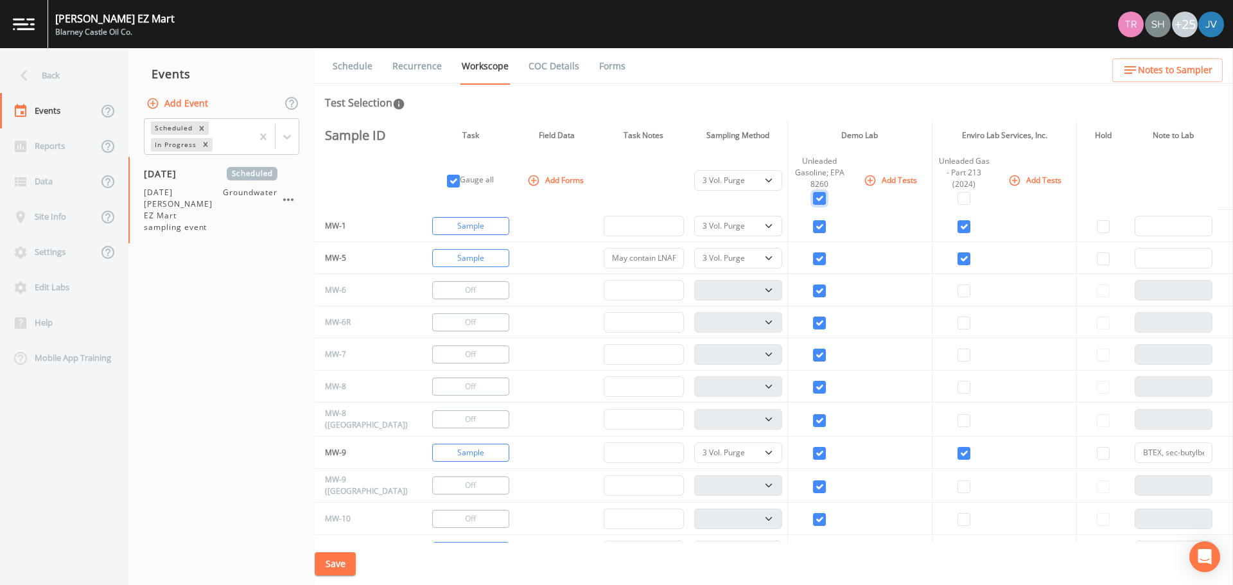
checkbox input "true"
select select "132d7689-3bb8-465b-98a9-744e7d509d8d"
checkbox input "true"
select select "132d7689-3bb8-465b-98a9-744e7d509d8d"
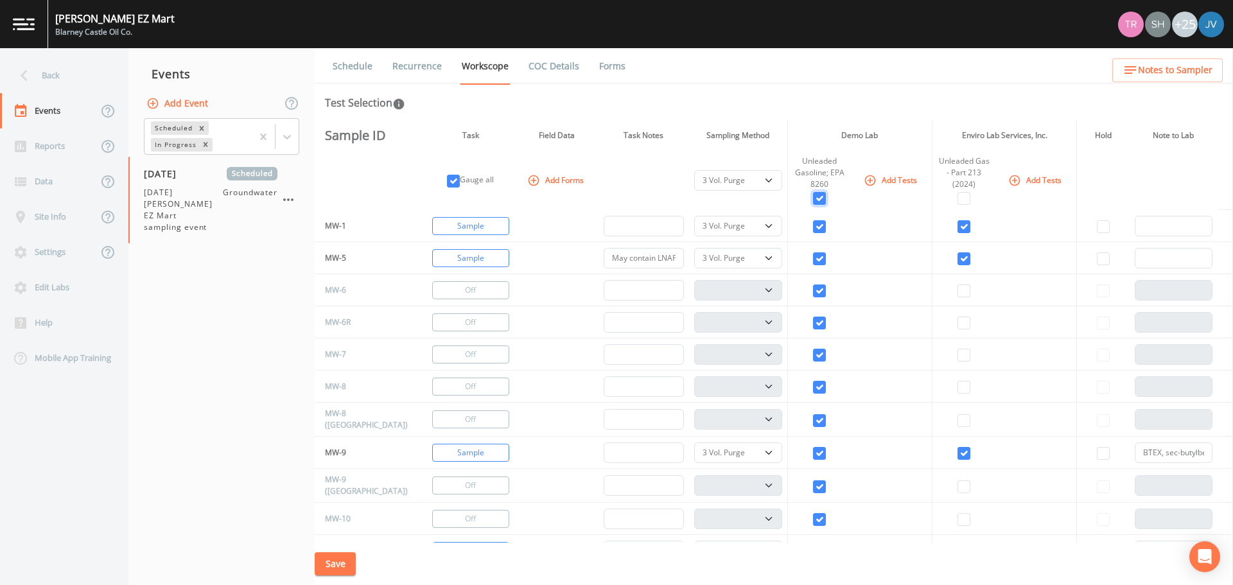
checkbox input "true"
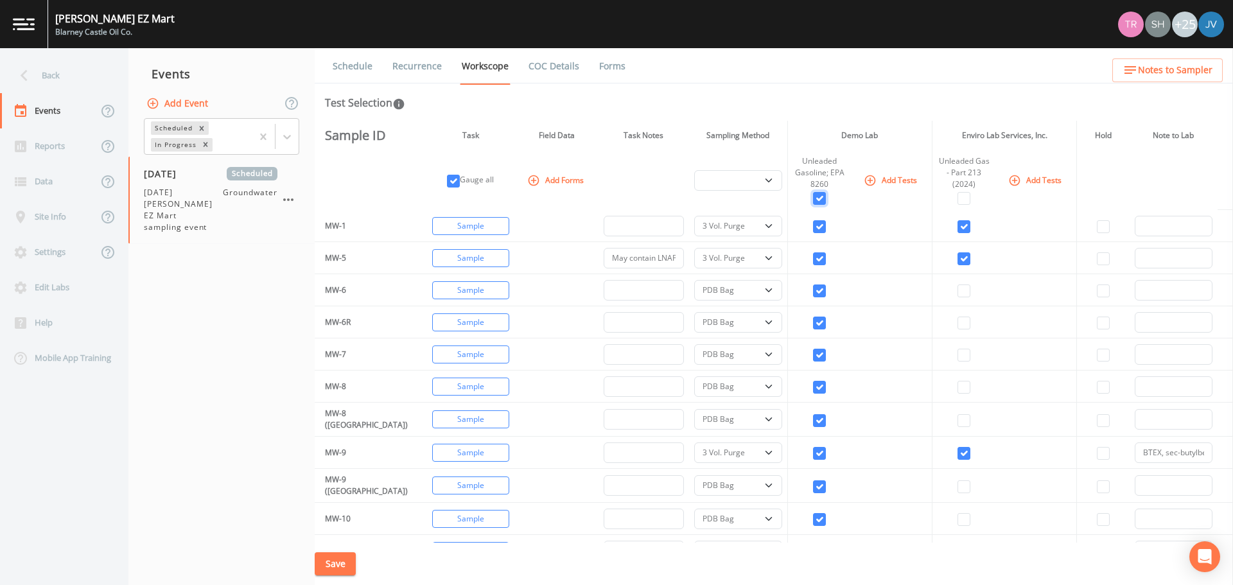
click at [813, 199] on input "checkbox" at bounding box center [819, 198] width 13 height 13
checkbox input "false"
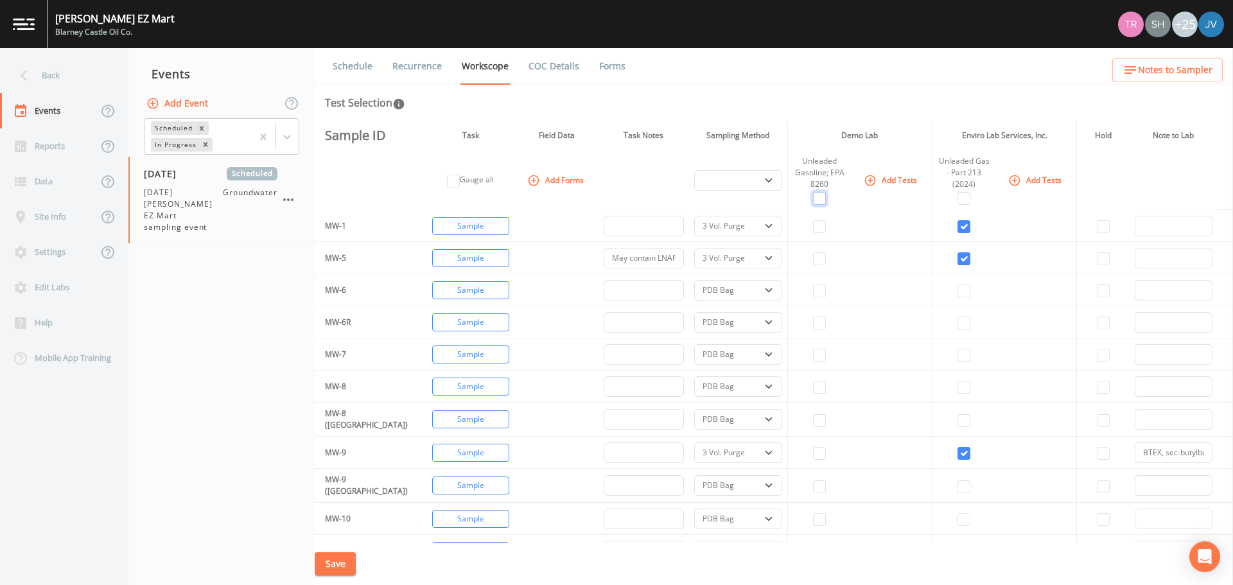
checkbox input "false"
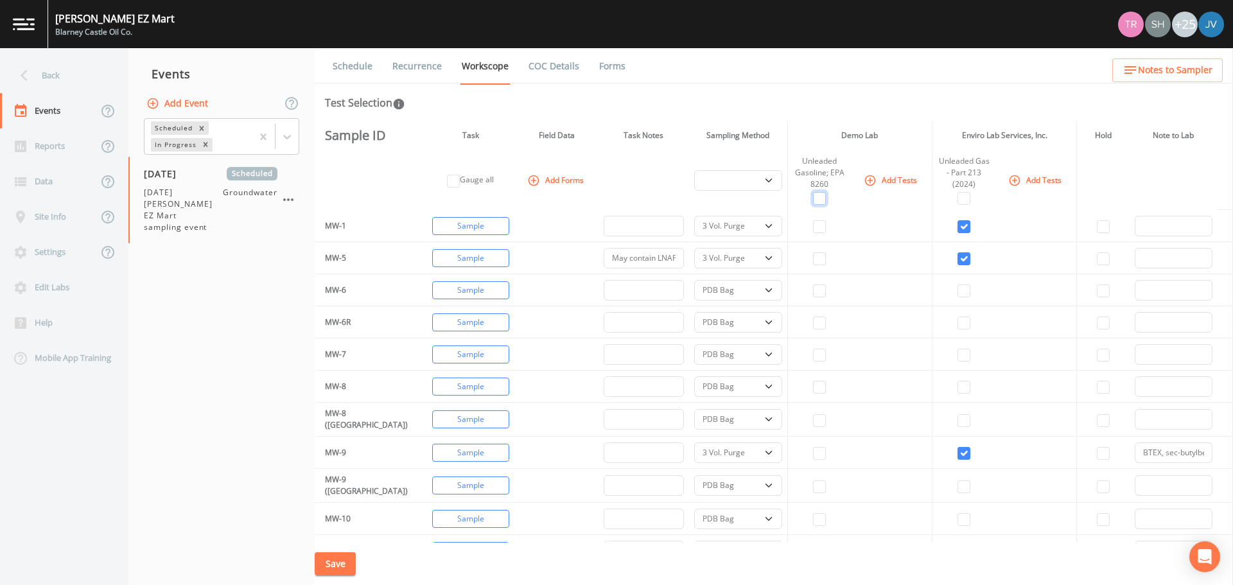
checkbox input "false"
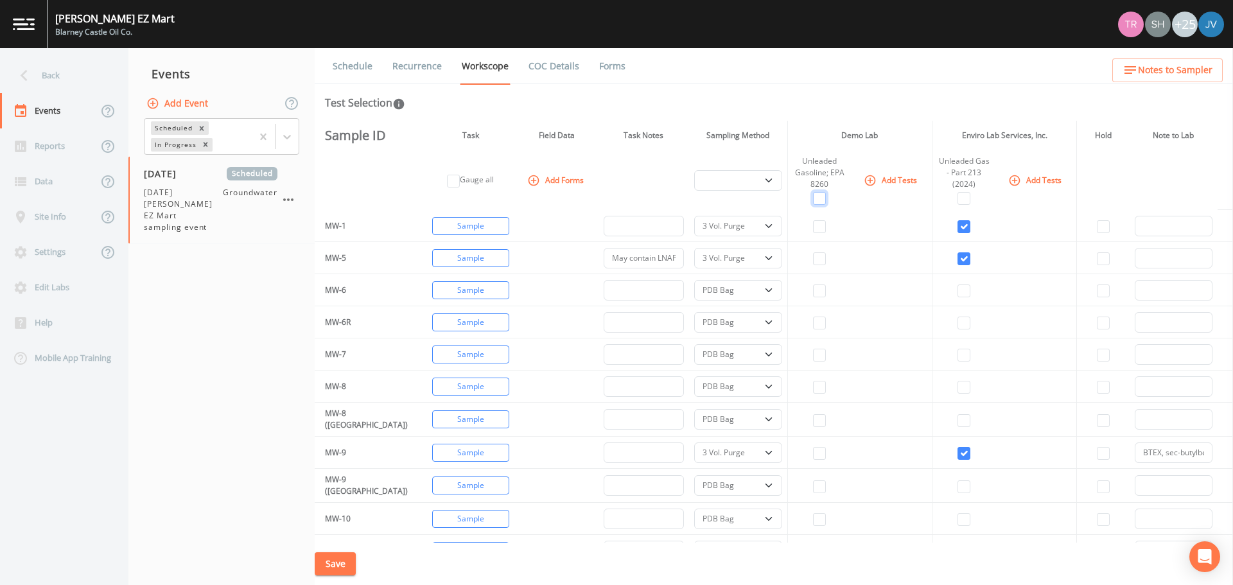
checkbox input "false"
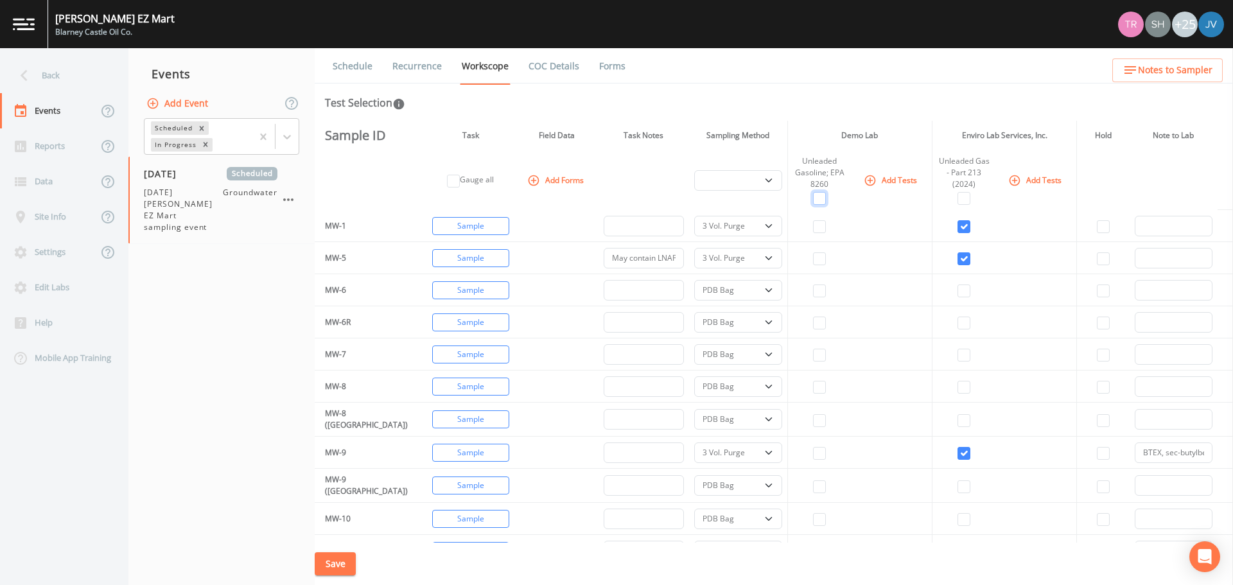
checkbox input "false"
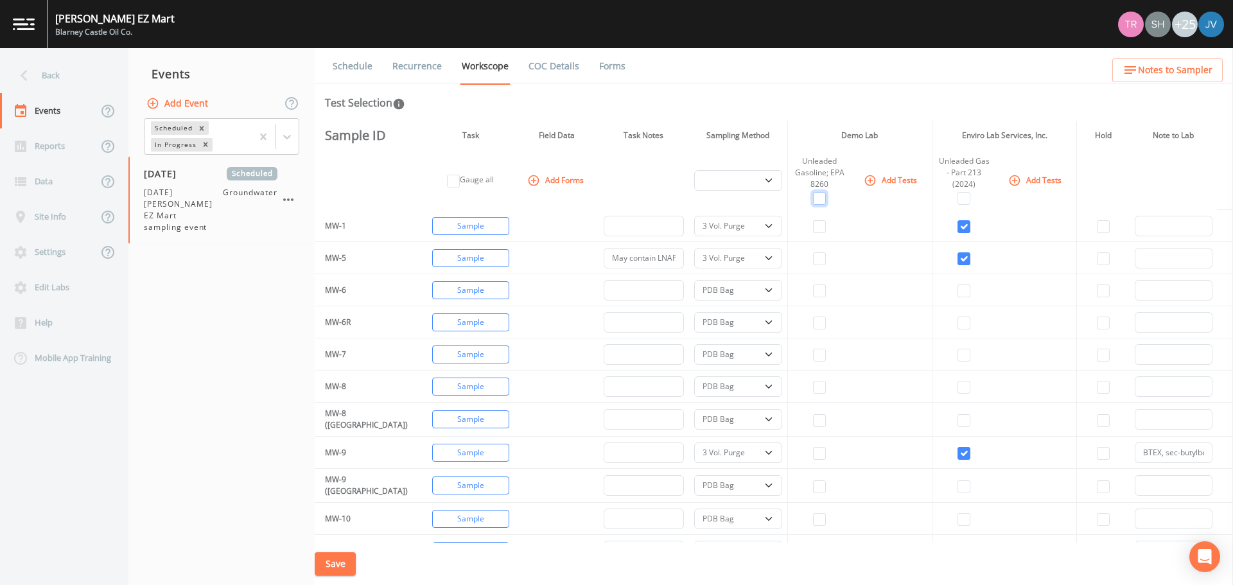
checkbox input "false"
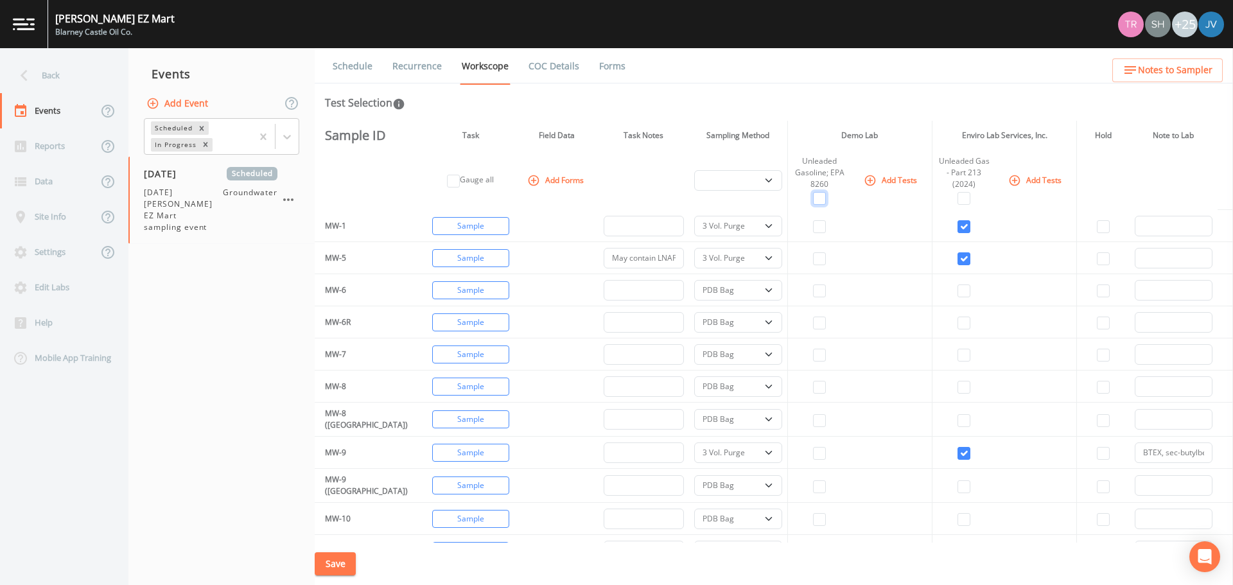
checkbox input "false"
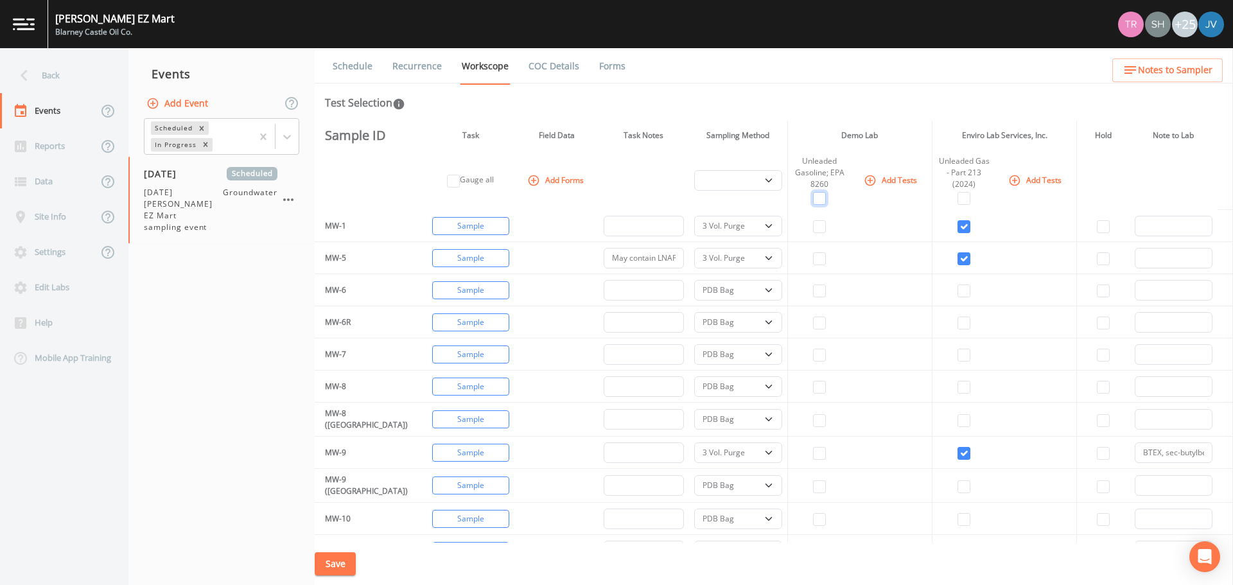
checkbox input "false"
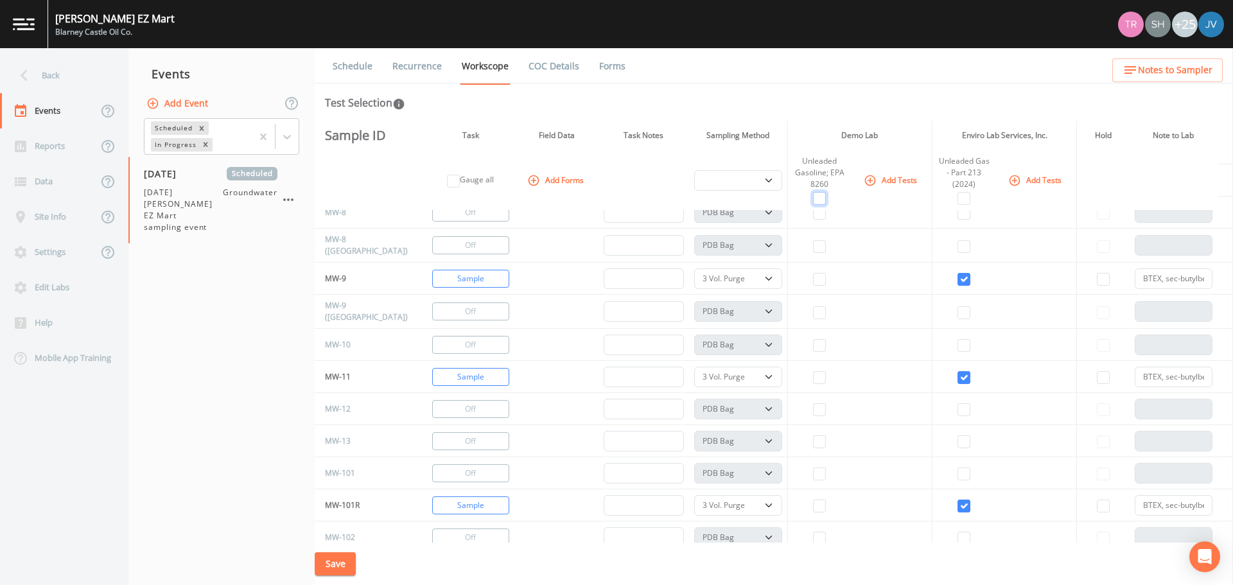
scroll to position [175, 0]
click at [853, 134] on th "Demo Lab" at bounding box center [859, 136] width 144 height 30
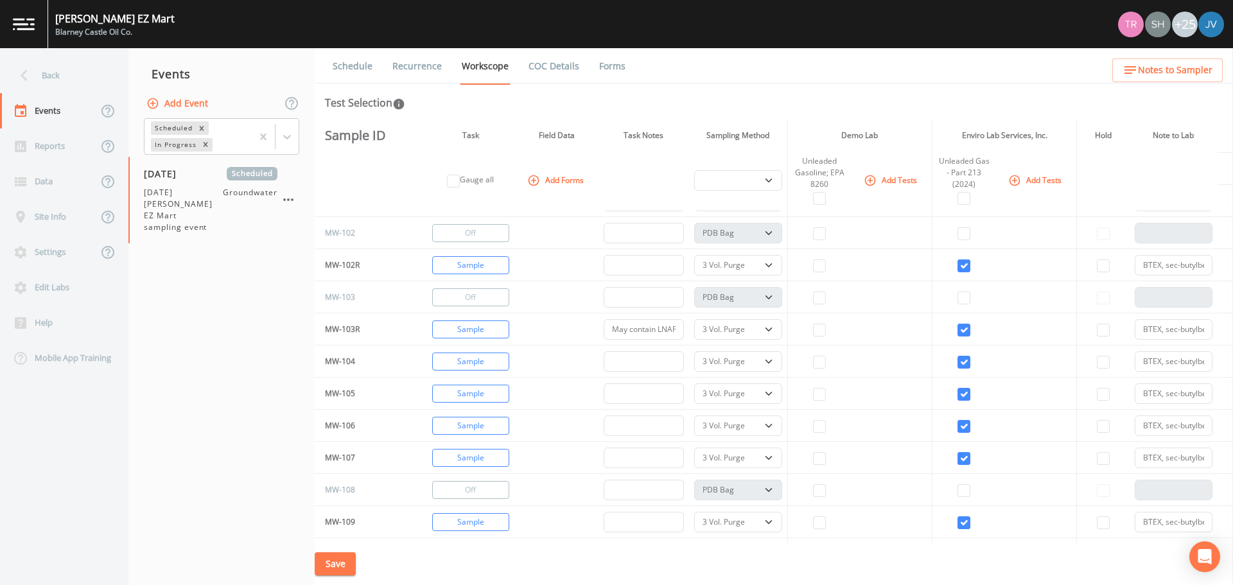
scroll to position [480, 0]
click at [337, 564] on button "Save" at bounding box center [335, 564] width 41 height 24
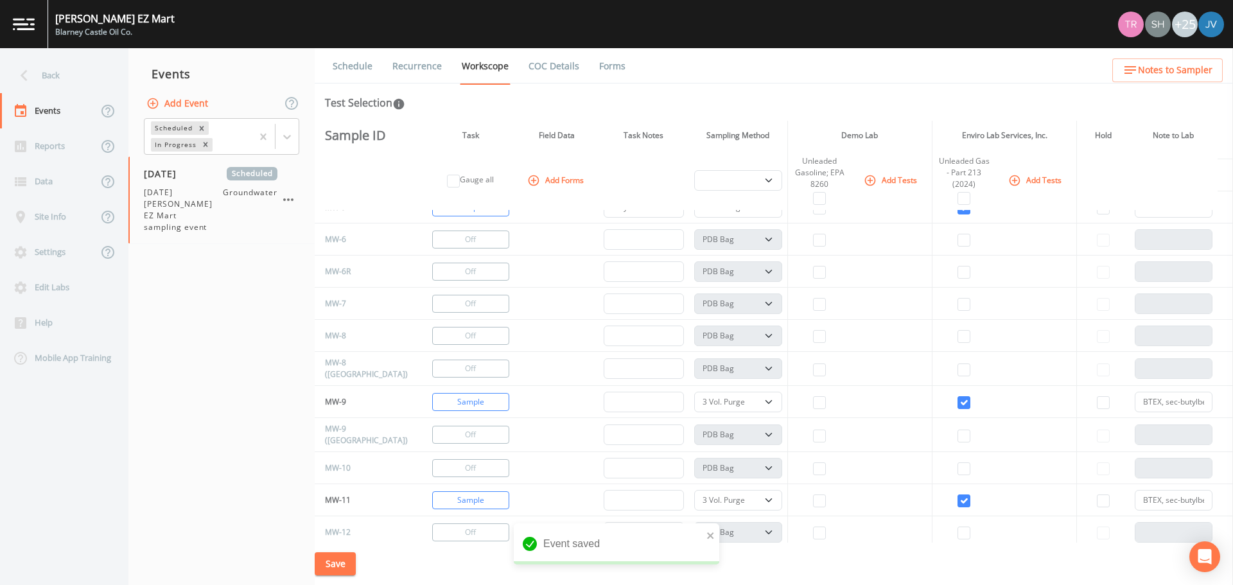
scroll to position [0, 0]
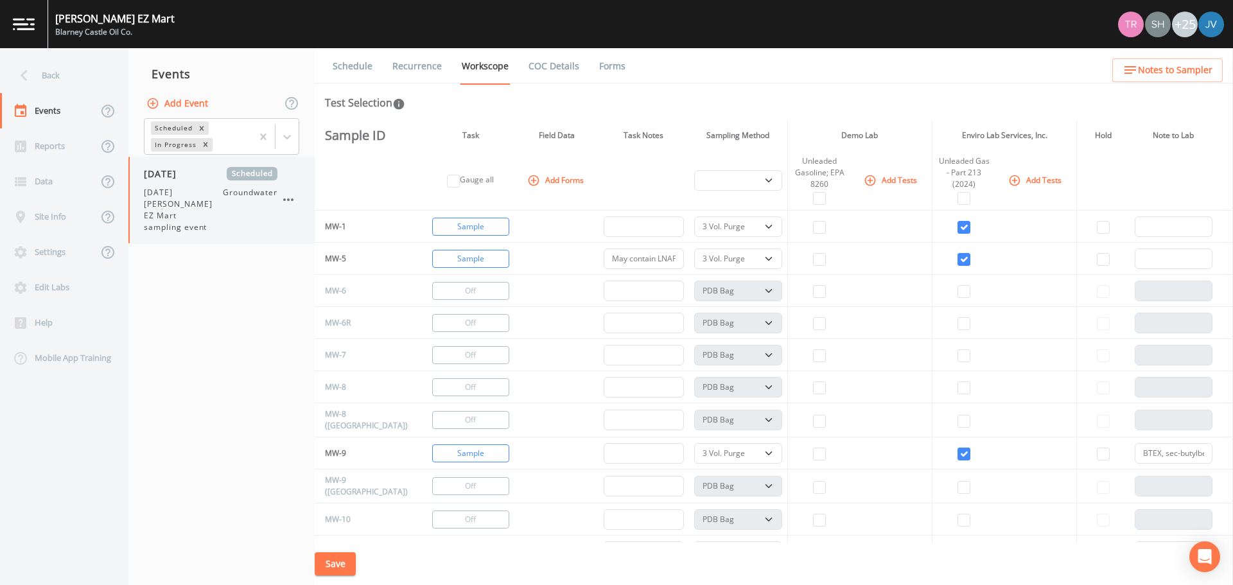
click at [186, 193] on span "[DATE] [PERSON_NAME] EZ Mart sampling event" at bounding box center [183, 210] width 79 height 46
select select "0b1af911-289b-4d7b-9fdf-156f6d27a2cf"
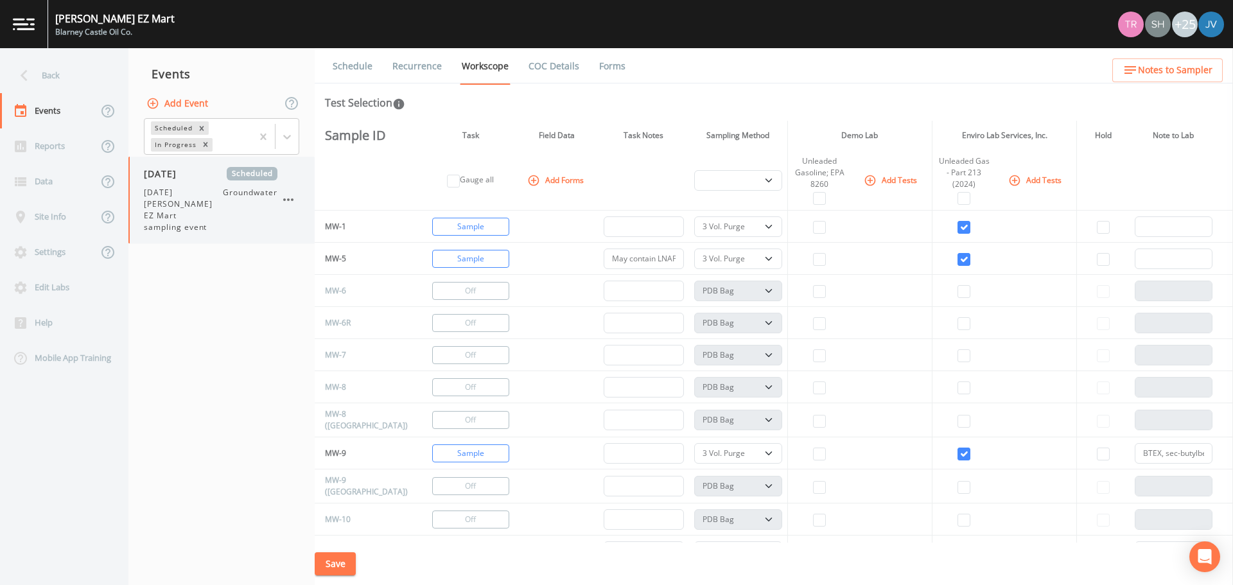
select select "0b1af911-289b-4d7b-9fdf-156f6d27a2cf"
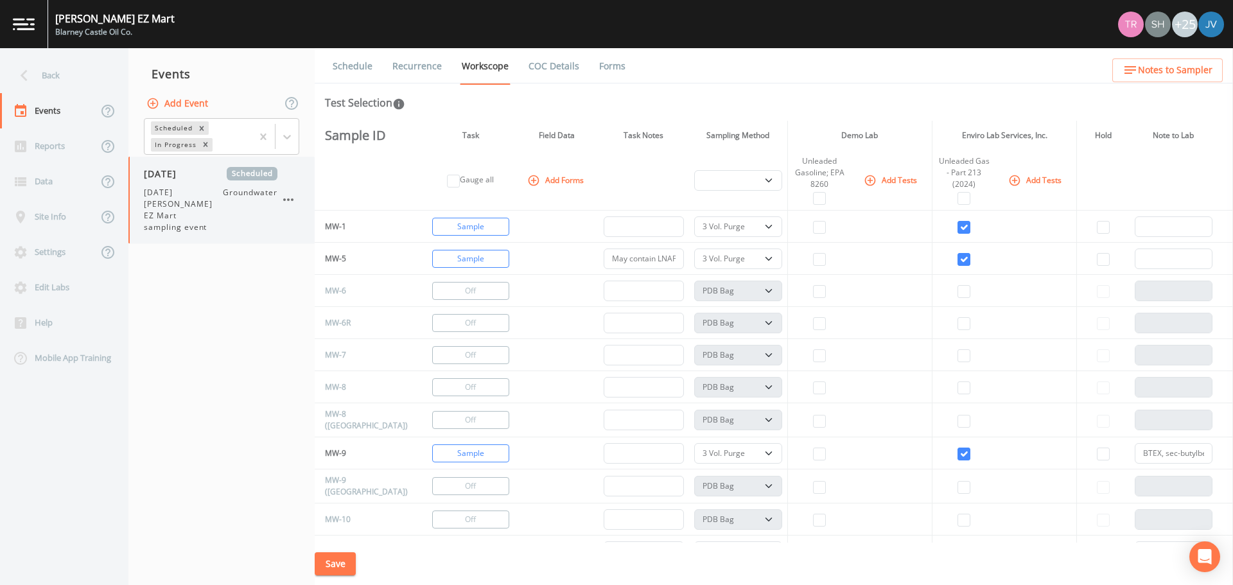
select select "0b1af911-289b-4d7b-9fdf-156f6d27a2cf"
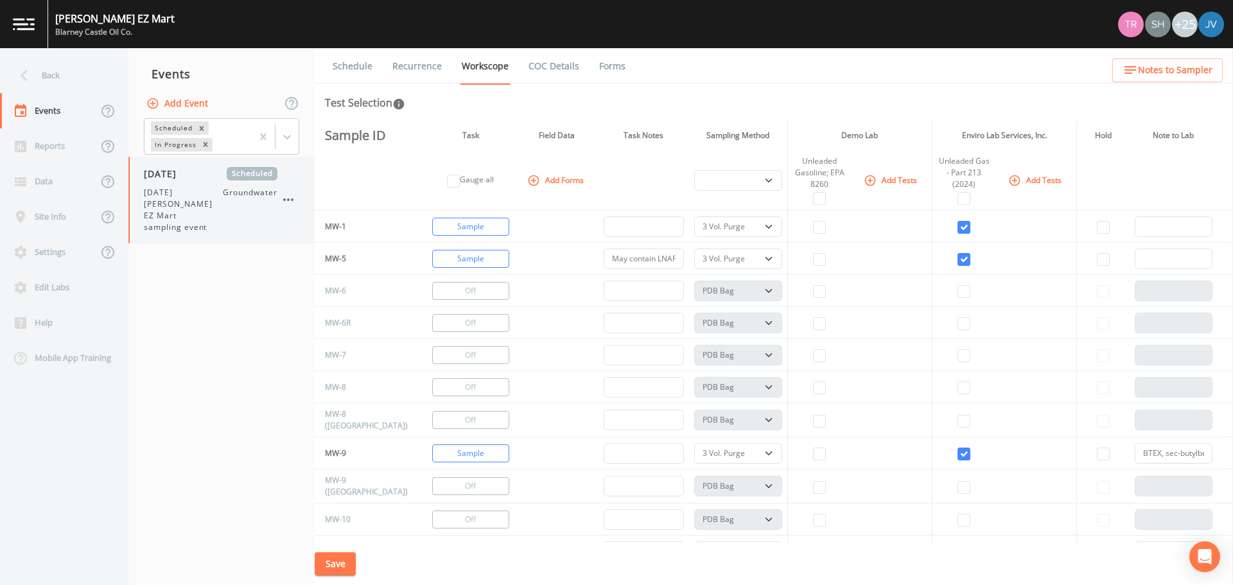
select select "0b1af911-289b-4d7b-9fdf-156f6d27a2cf"
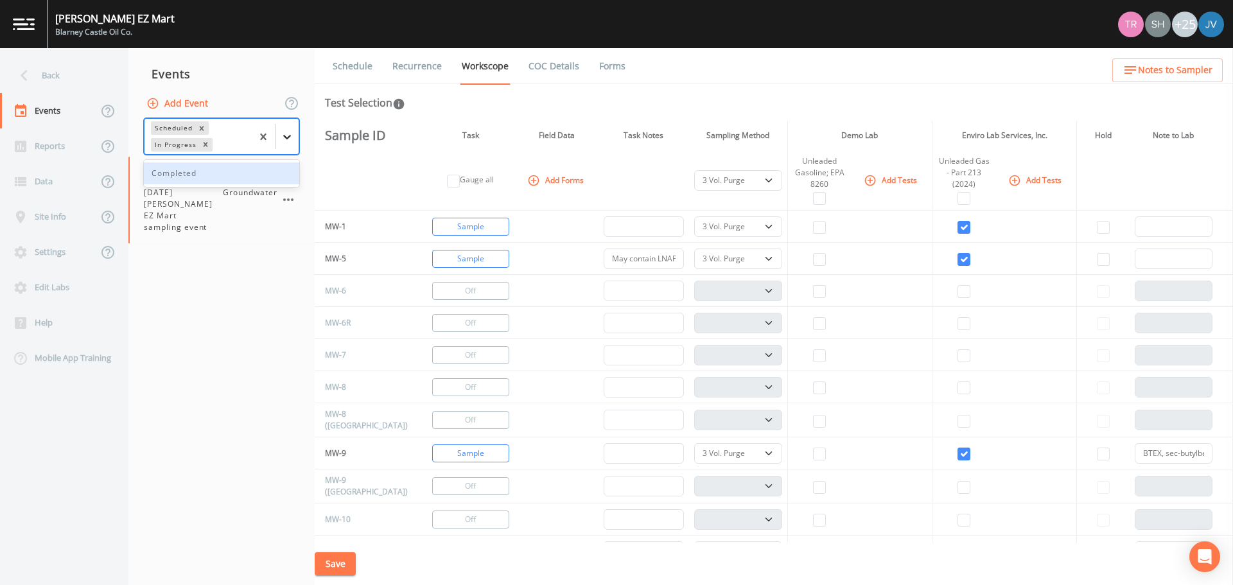
click at [291, 145] on div at bounding box center [286, 136] width 23 height 23
click at [176, 175] on div "Completed" at bounding box center [221, 173] width 155 height 22
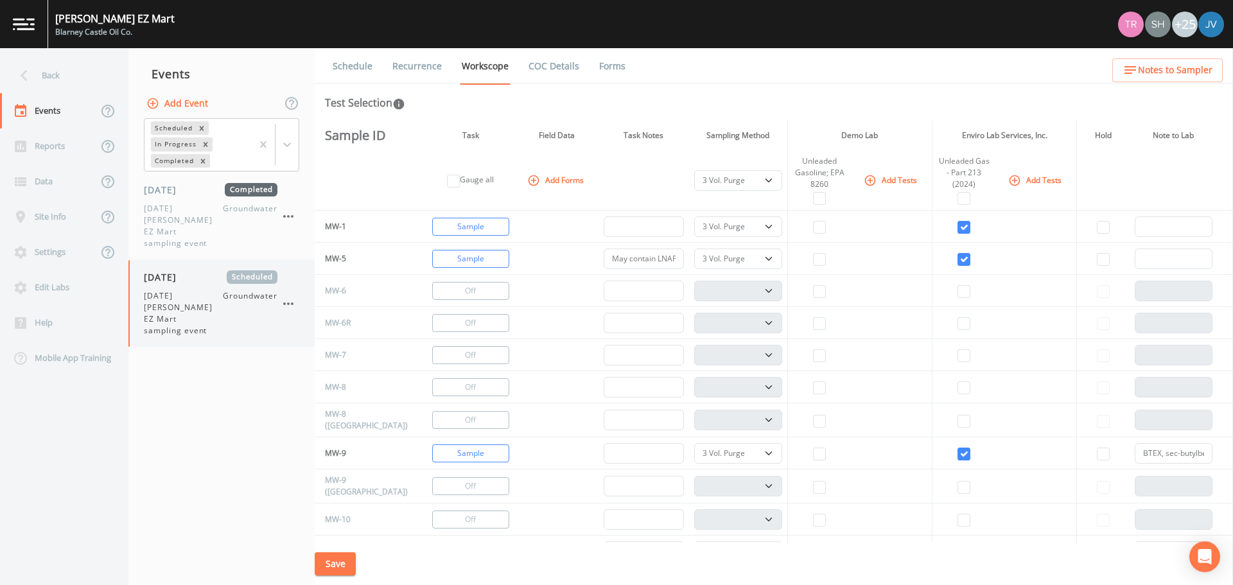
click at [214, 290] on span "[DATE] [PERSON_NAME] EZ Mart sampling event" at bounding box center [183, 313] width 79 height 46
select select "0b1af911-289b-4d7b-9fdf-156f6d27a2cf"
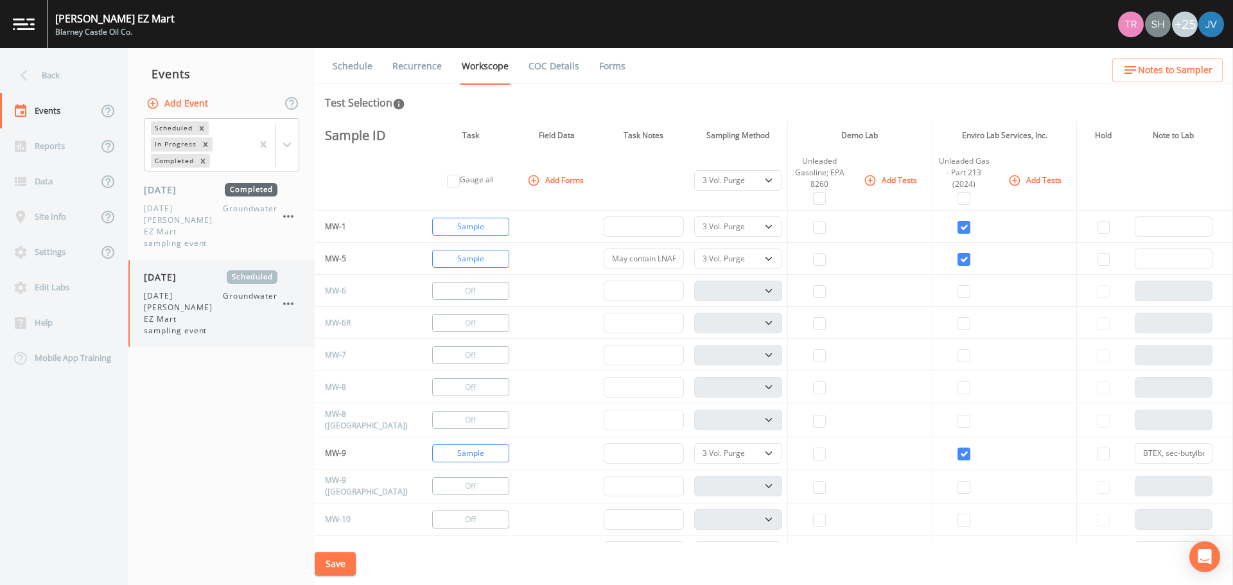
select select "0b1af911-289b-4d7b-9fdf-156f6d27a2cf"
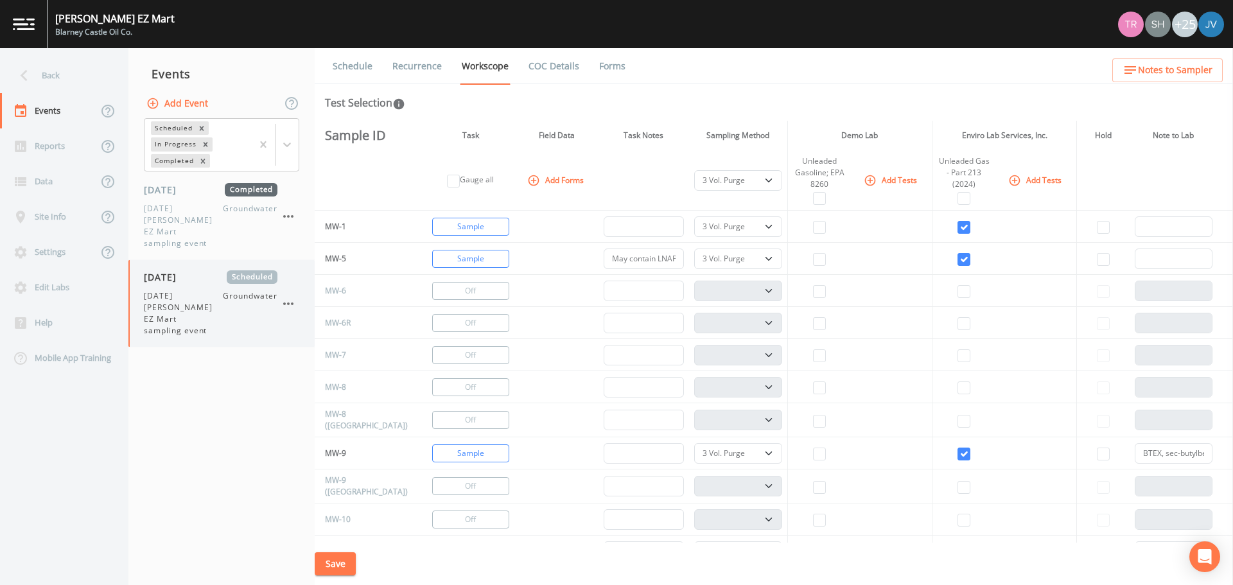
select select "0b1af911-289b-4d7b-9fdf-156f6d27a2cf"
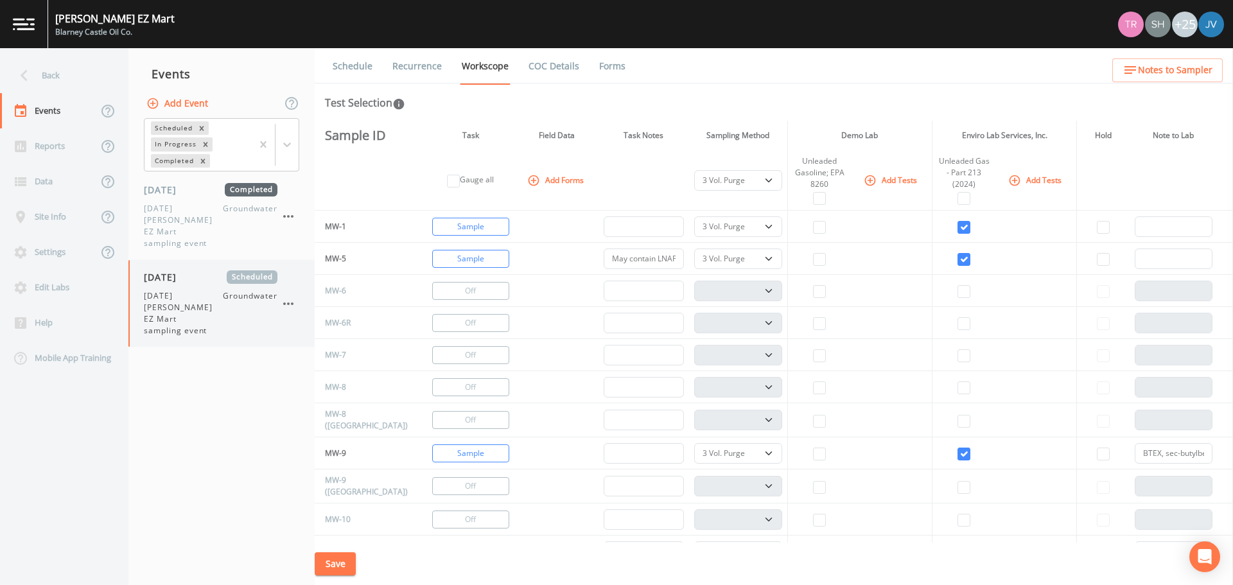
select select "0b1af911-289b-4d7b-9fdf-156f6d27a2cf"
click at [339, 561] on button "Save" at bounding box center [335, 564] width 41 height 24
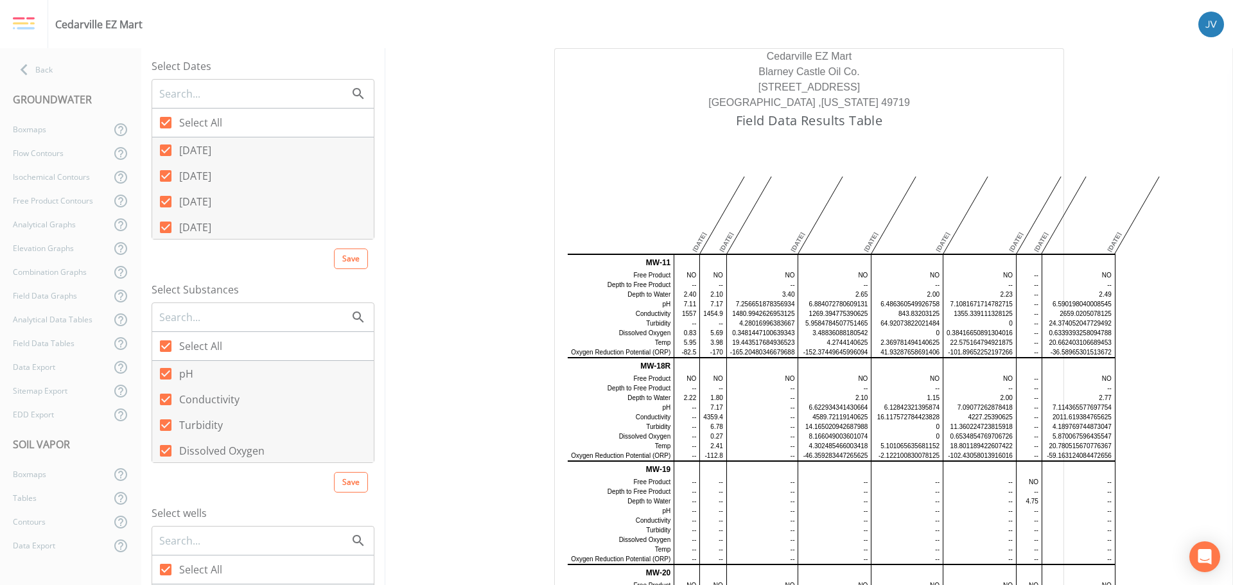
scroll to position [1027, 0]
